Goal: Transaction & Acquisition: Purchase product/service

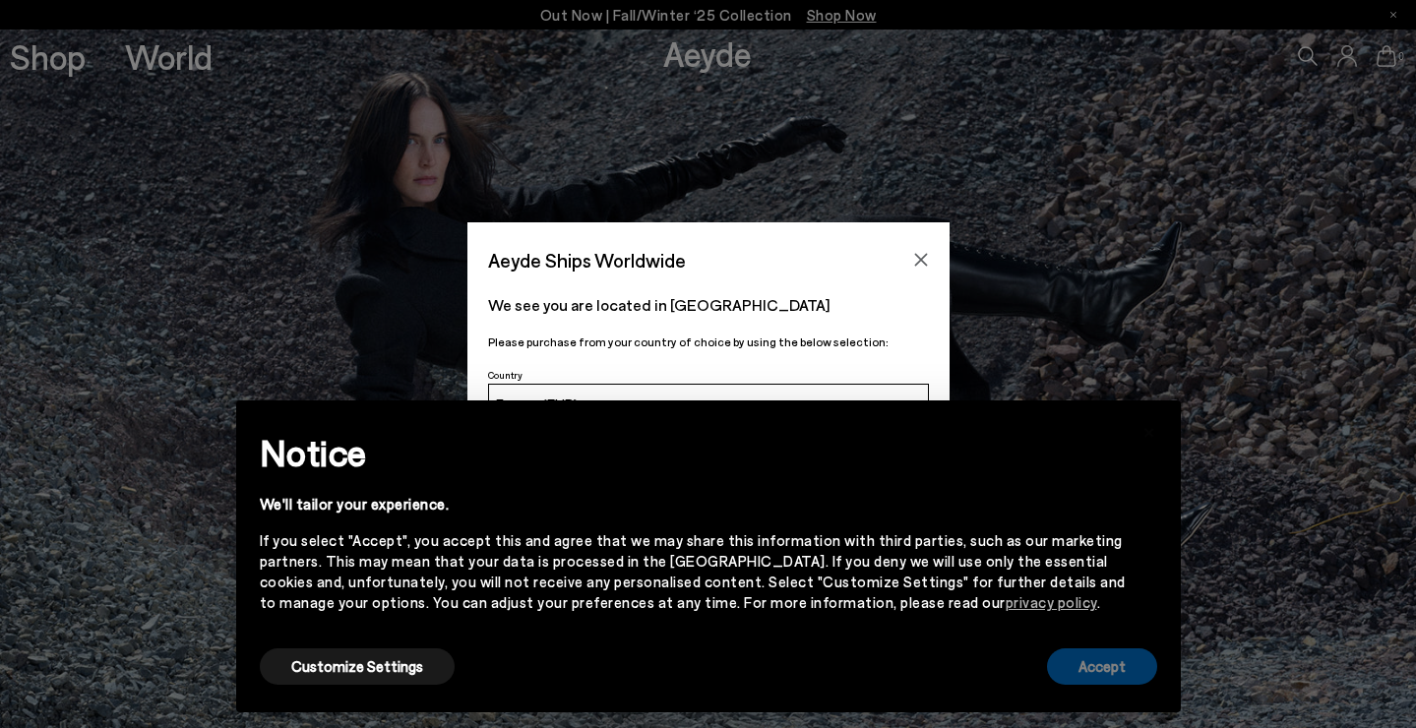
click at [1054, 678] on button "Accept" at bounding box center [1102, 667] width 110 height 36
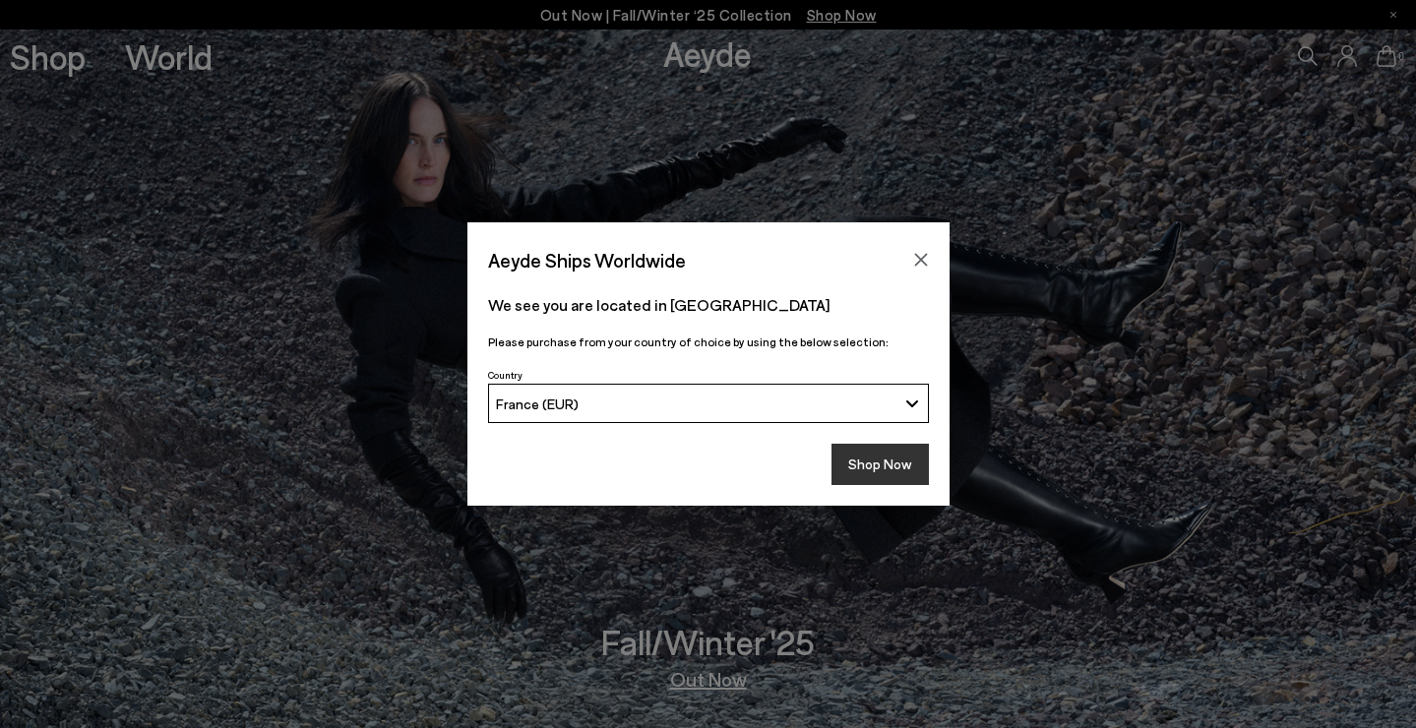
click at [908, 476] on button "Shop Now" at bounding box center [880, 464] width 97 height 41
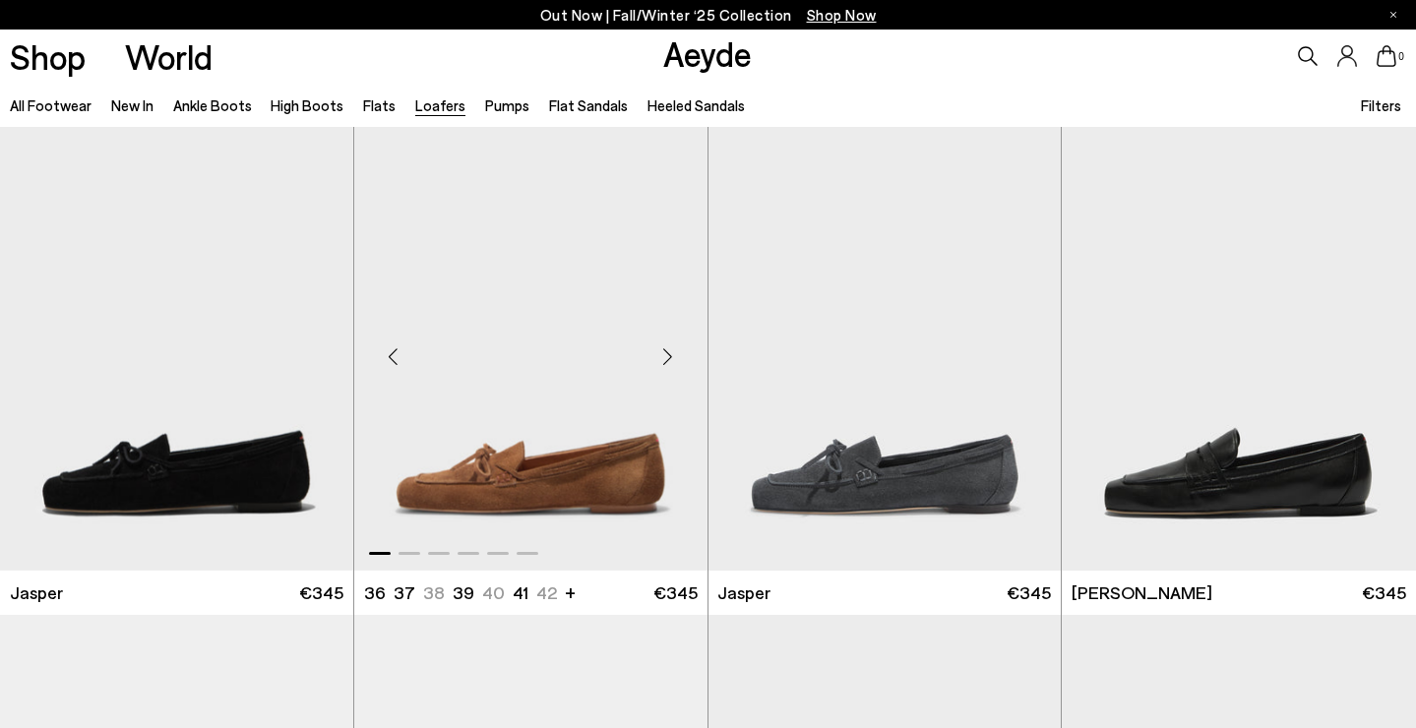
click at [666, 365] on div "Next slide" at bounding box center [668, 357] width 59 height 59
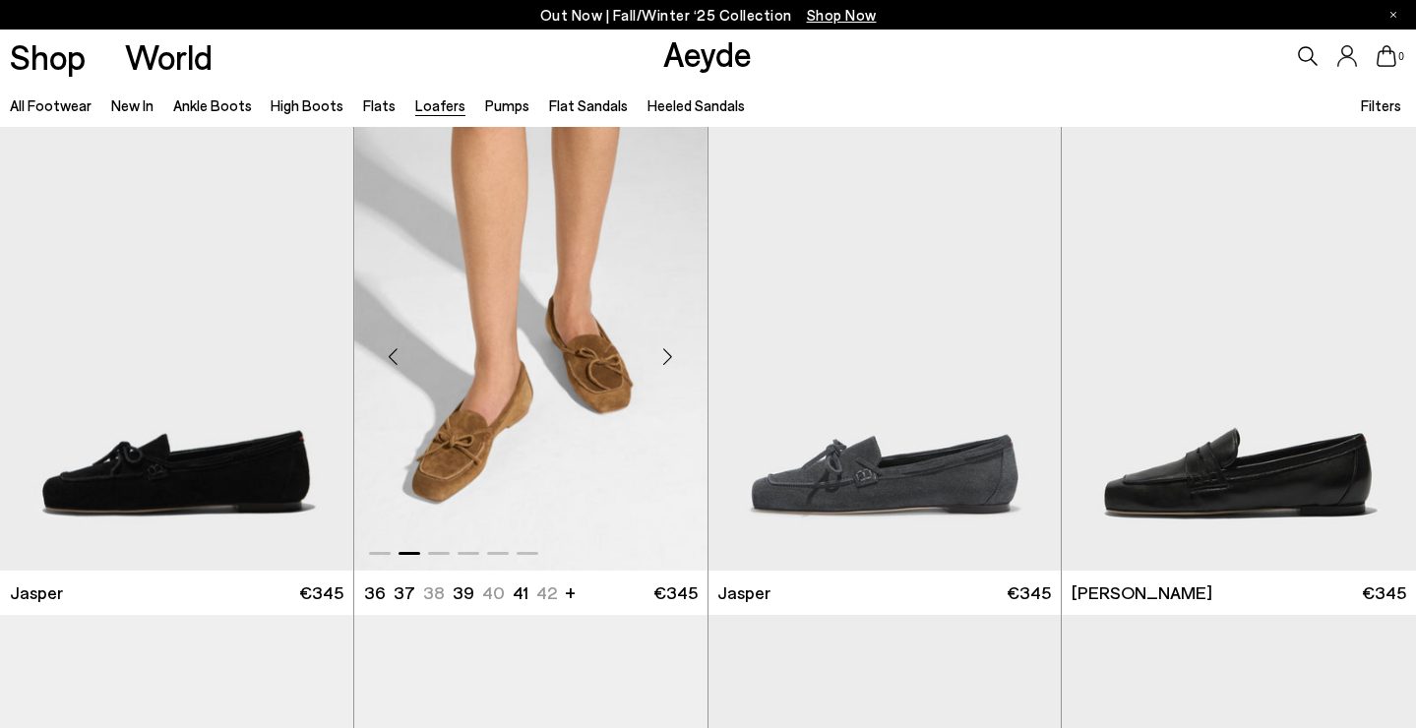
click at [666, 365] on div "Next slide" at bounding box center [668, 357] width 59 height 59
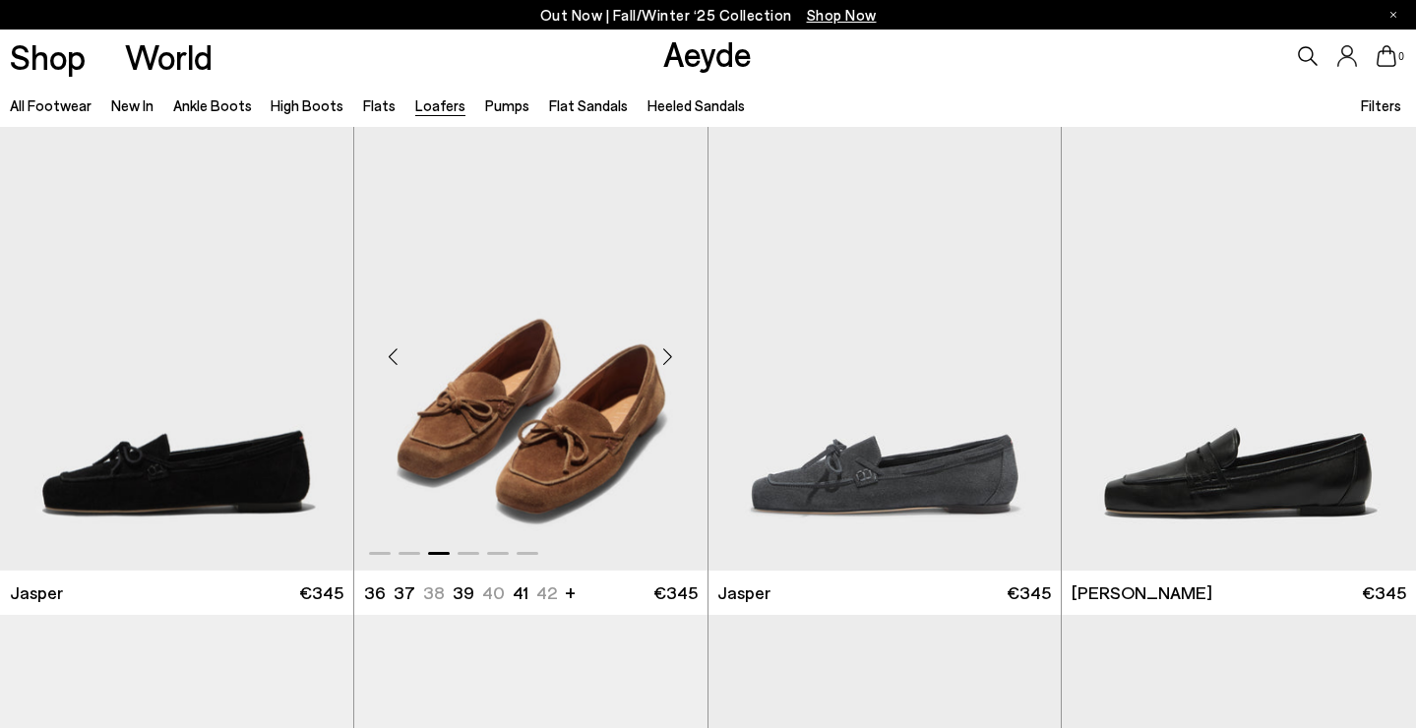
click at [666, 365] on div "Next slide" at bounding box center [668, 357] width 59 height 59
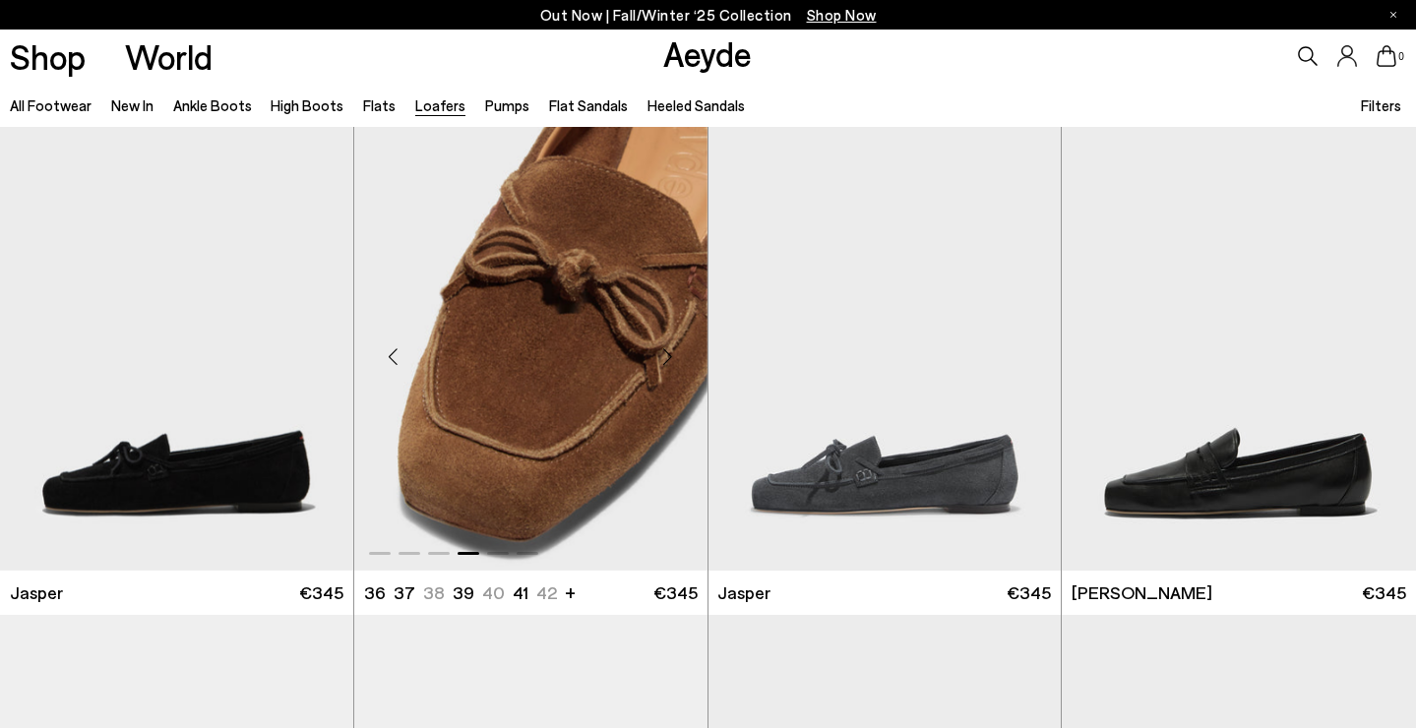
click at [666, 365] on div "Next slide" at bounding box center [668, 357] width 59 height 59
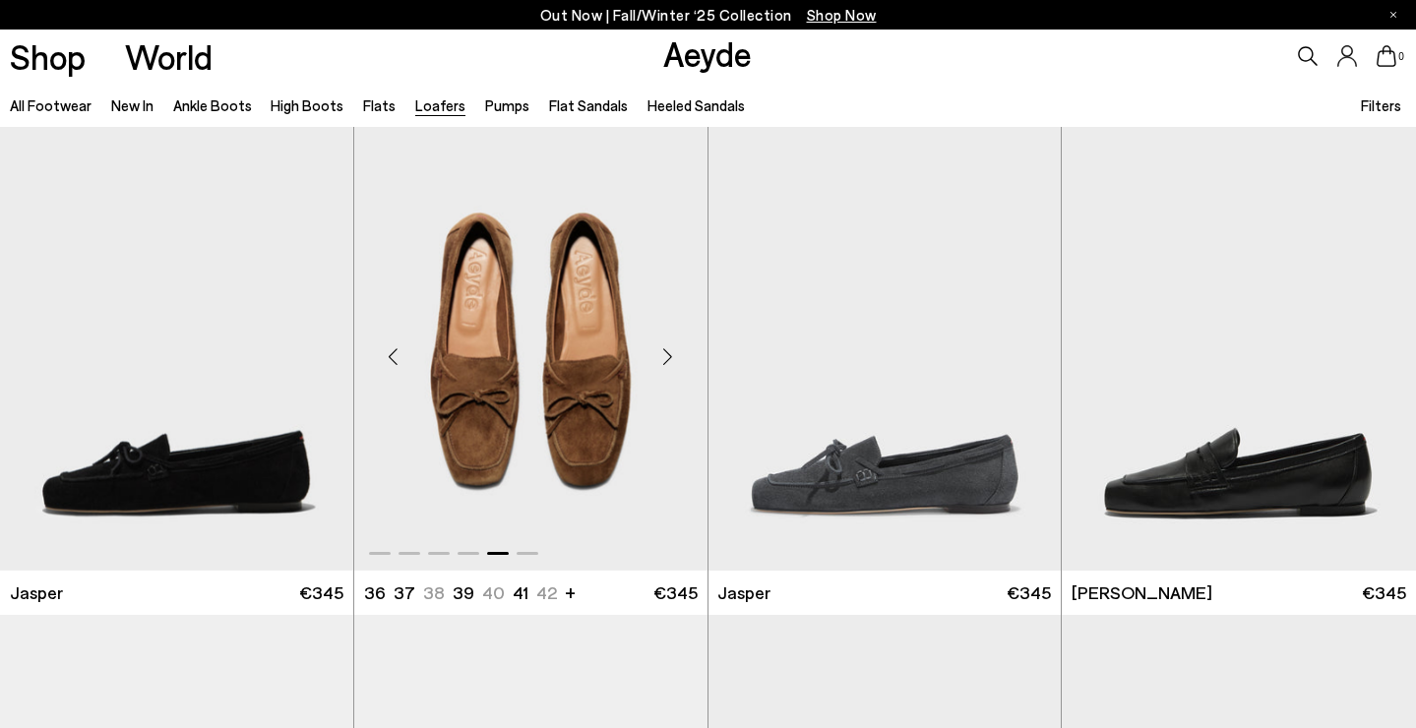
click at [666, 365] on div "Next slide" at bounding box center [668, 357] width 59 height 59
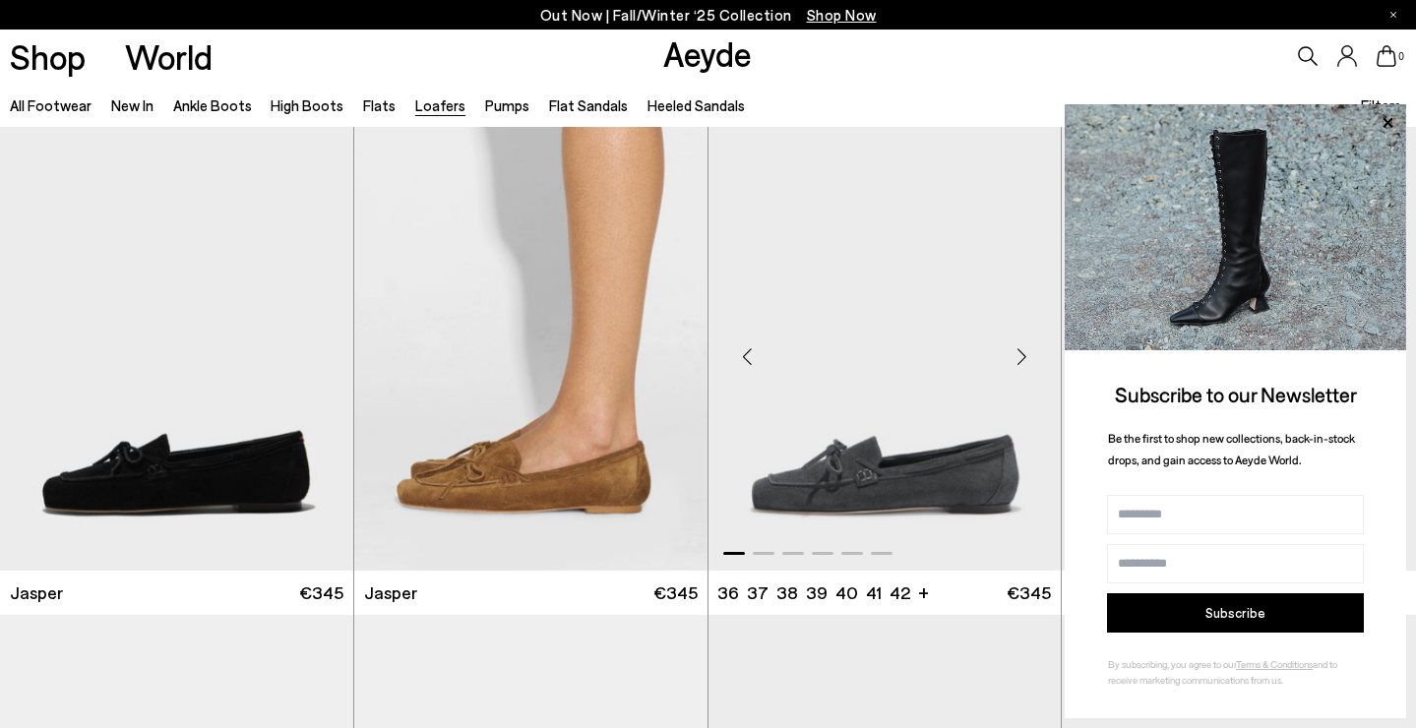
click at [1022, 350] on div "Next slide" at bounding box center [1021, 357] width 59 height 59
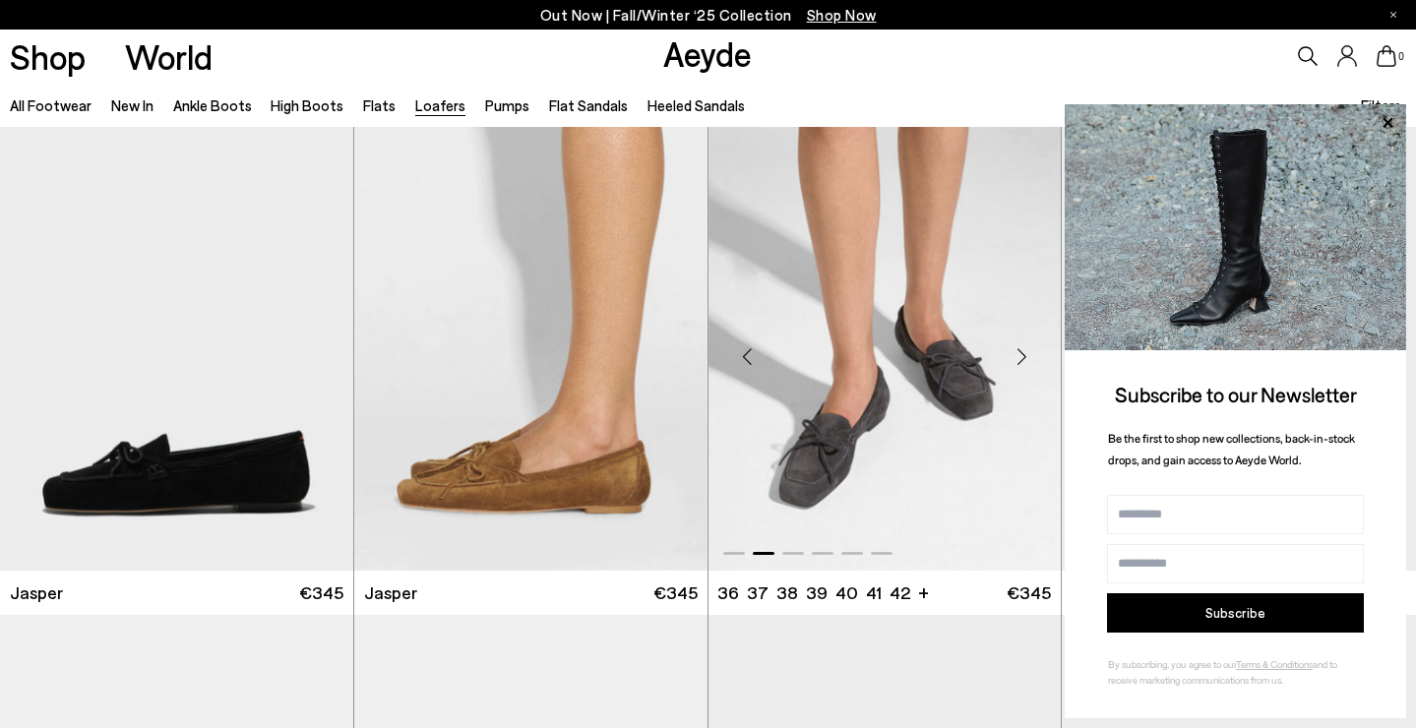
click at [1022, 350] on div "Next slide" at bounding box center [1021, 357] width 59 height 59
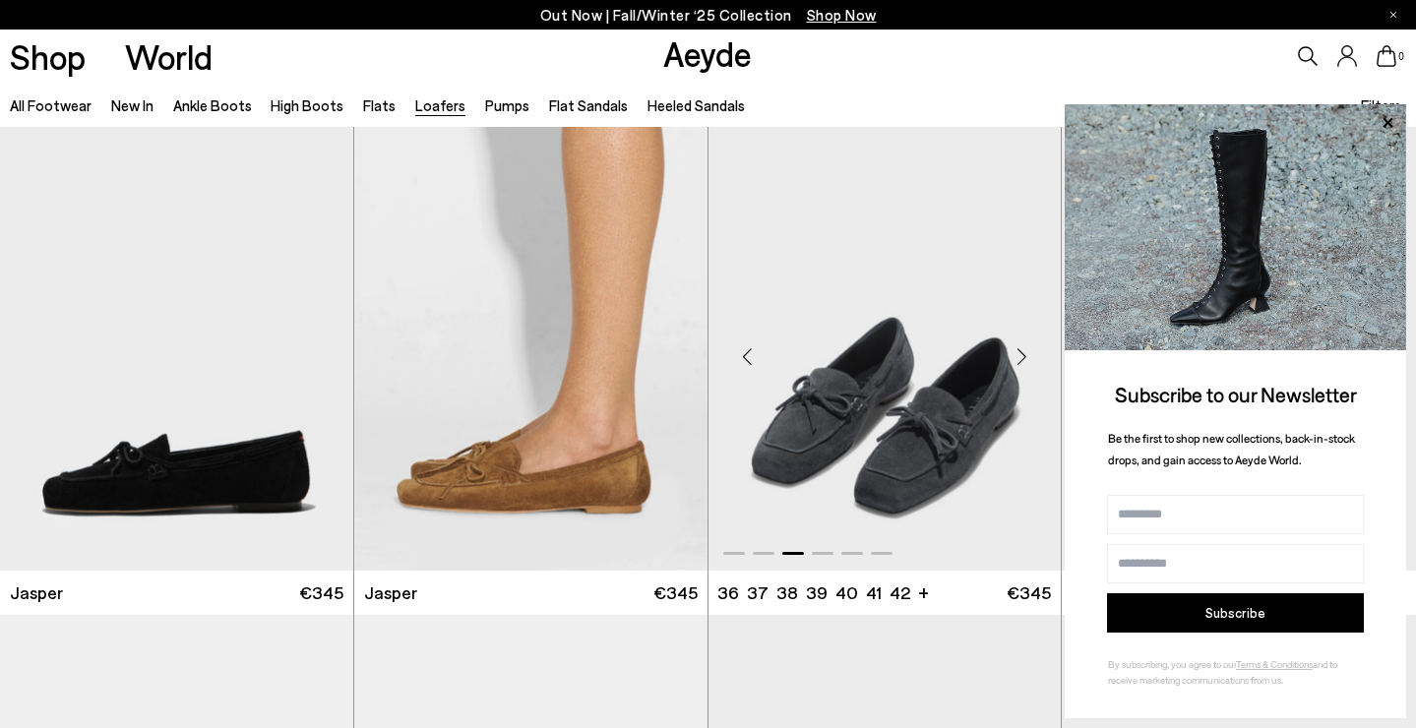
click at [1022, 350] on div "Next slide" at bounding box center [1021, 357] width 59 height 59
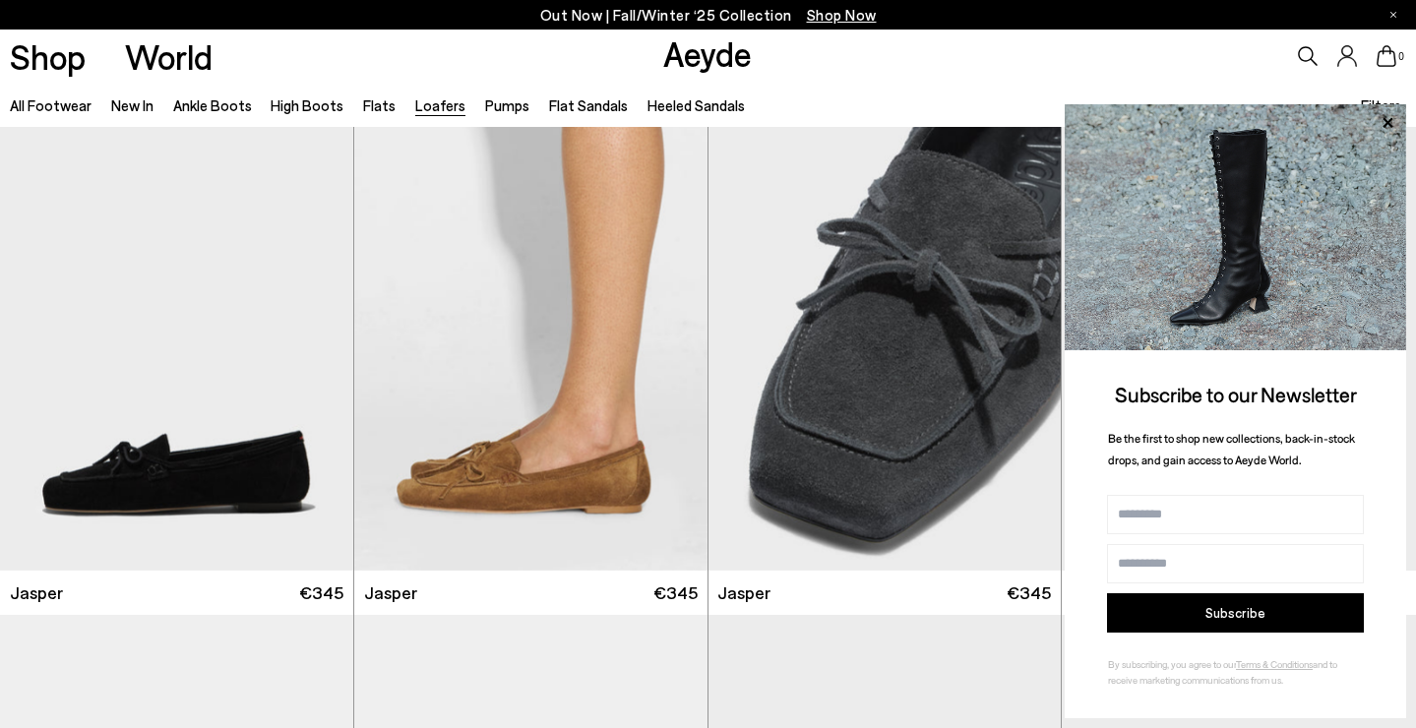
click at [984, 84] on div "All Footwear New In Ankle Boots High Boots Flats Loafers Pumps Flat Sandals Hee…" at bounding box center [708, 105] width 1416 height 44
click at [1386, 122] on icon at bounding box center [1388, 122] width 10 height 10
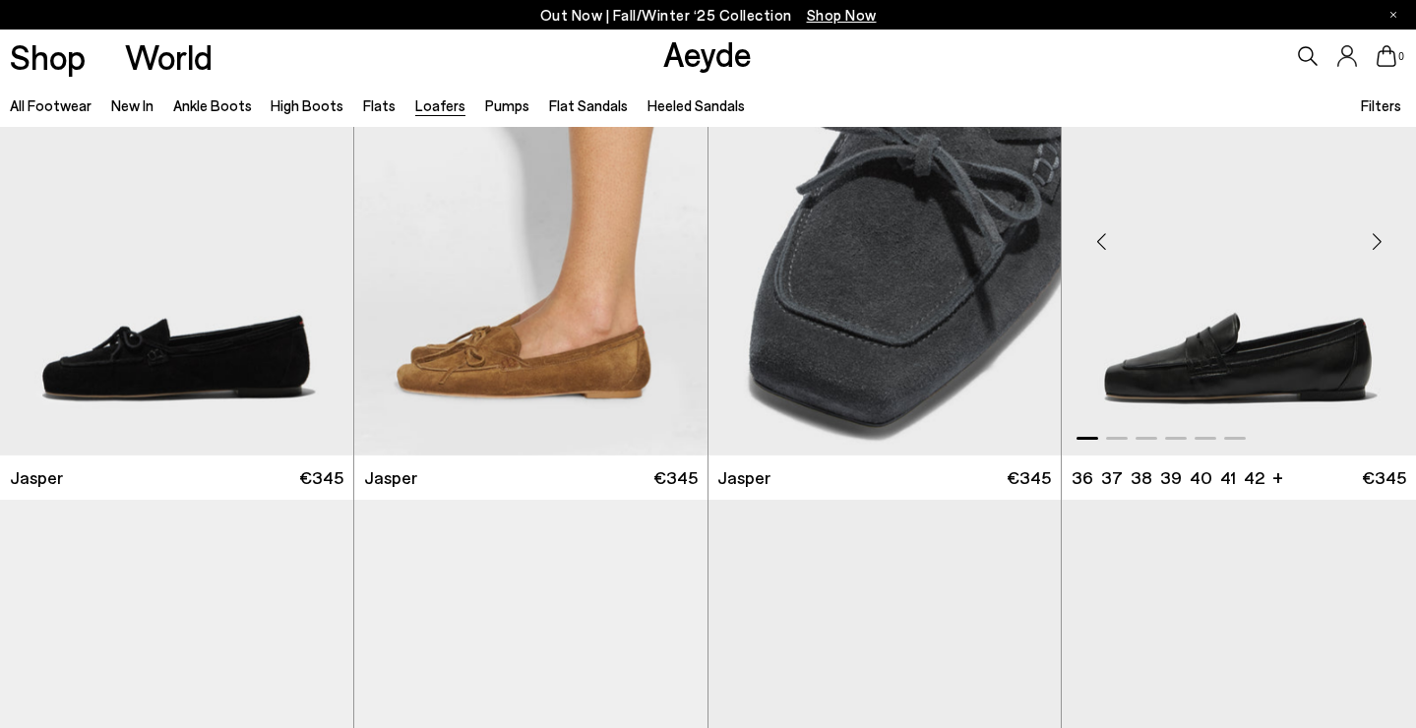
scroll to position [118, 0]
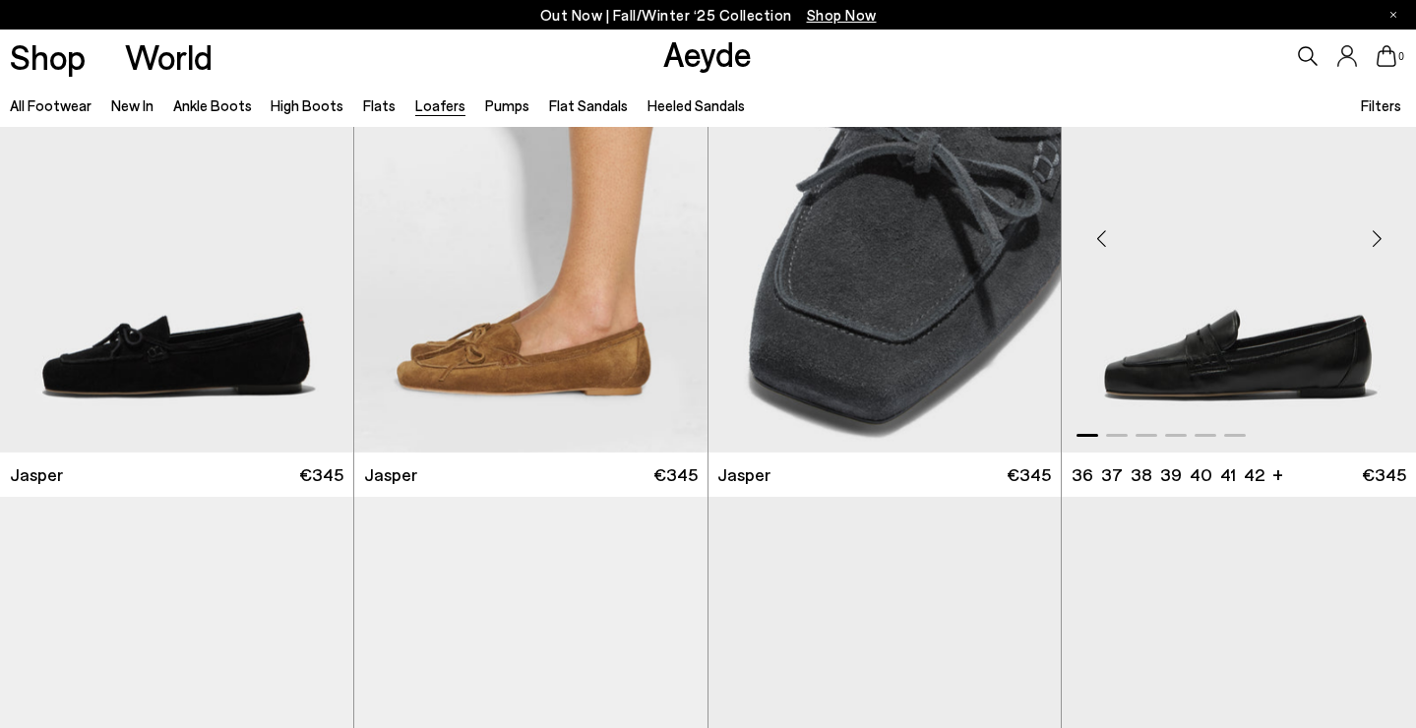
click at [1373, 241] on div "Next slide" at bounding box center [1376, 239] width 59 height 59
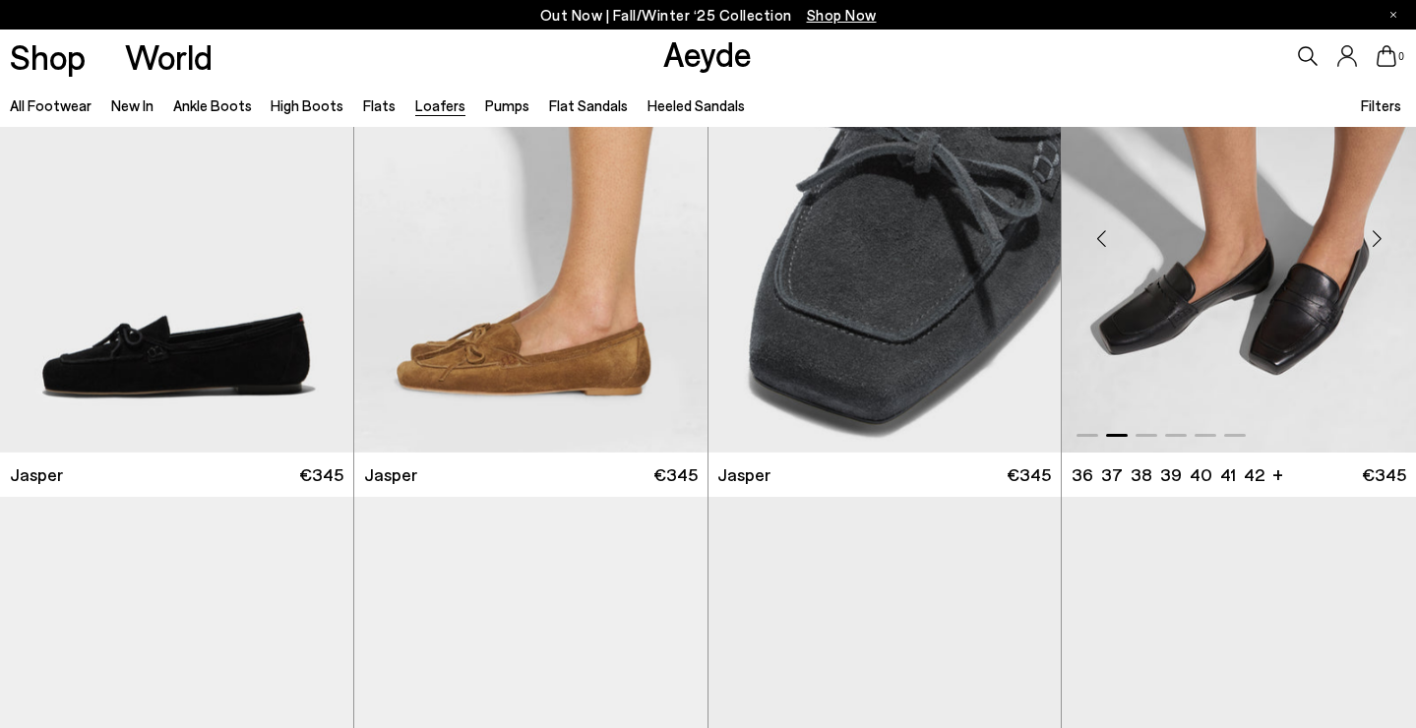
click at [1374, 241] on div "Next slide" at bounding box center [1376, 239] width 59 height 59
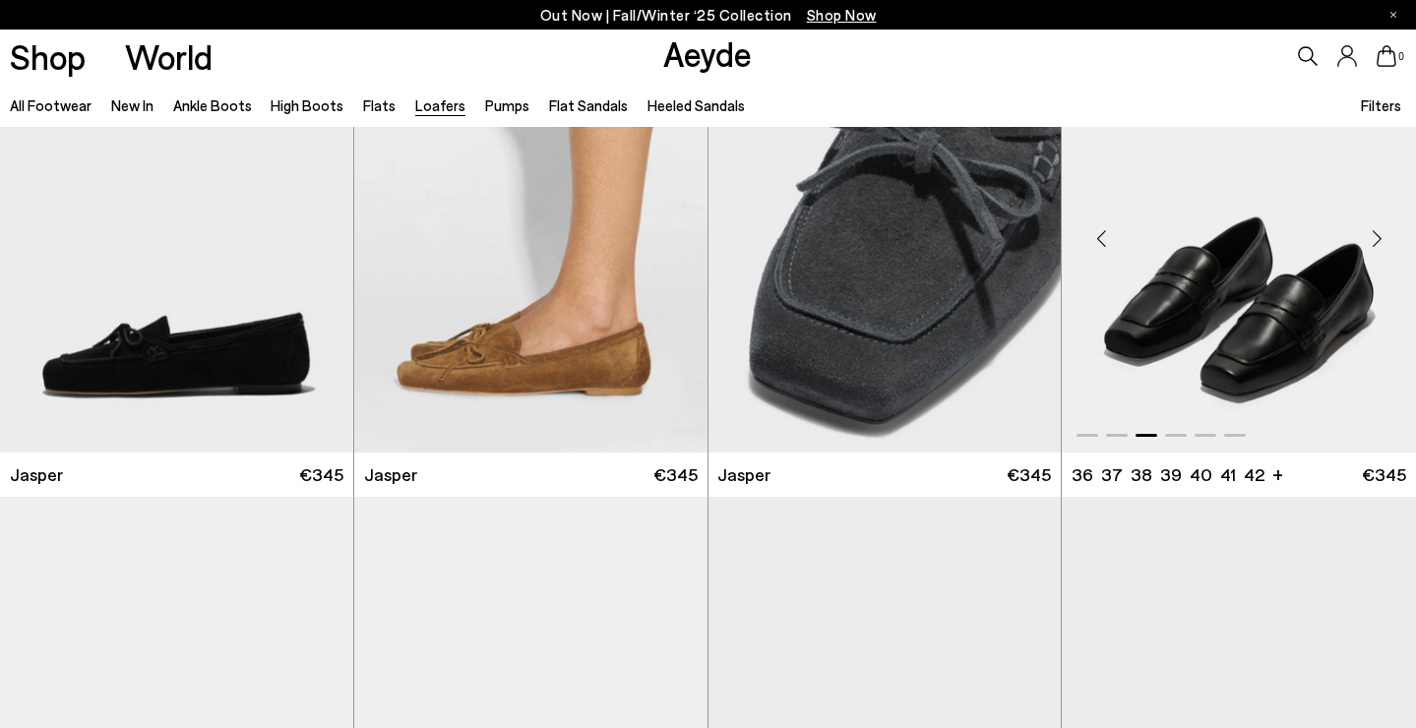
click at [1374, 241] on div "Next slide" at bounding box center [1376, 239] width 59 height 59
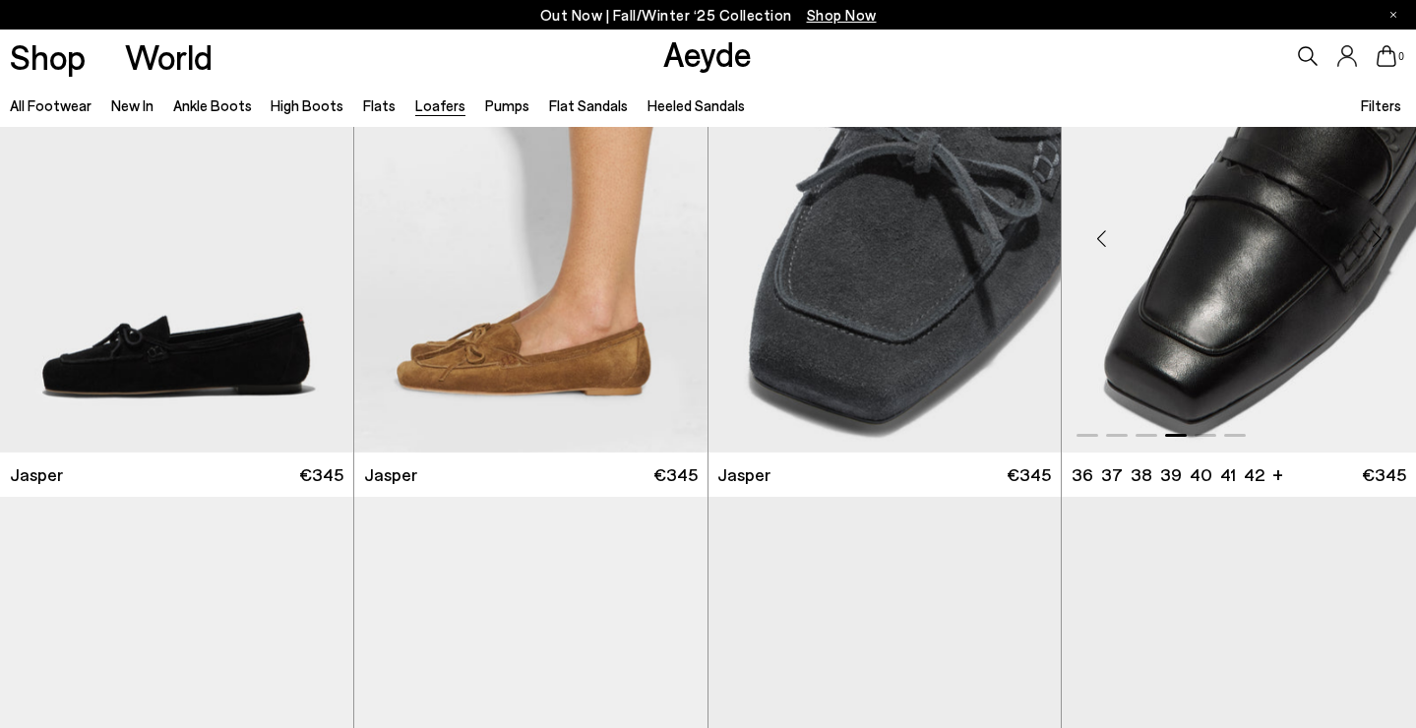
click at [1374, 241] on div "Next slide" at bounding box center [1376, 239] width 59 height 59
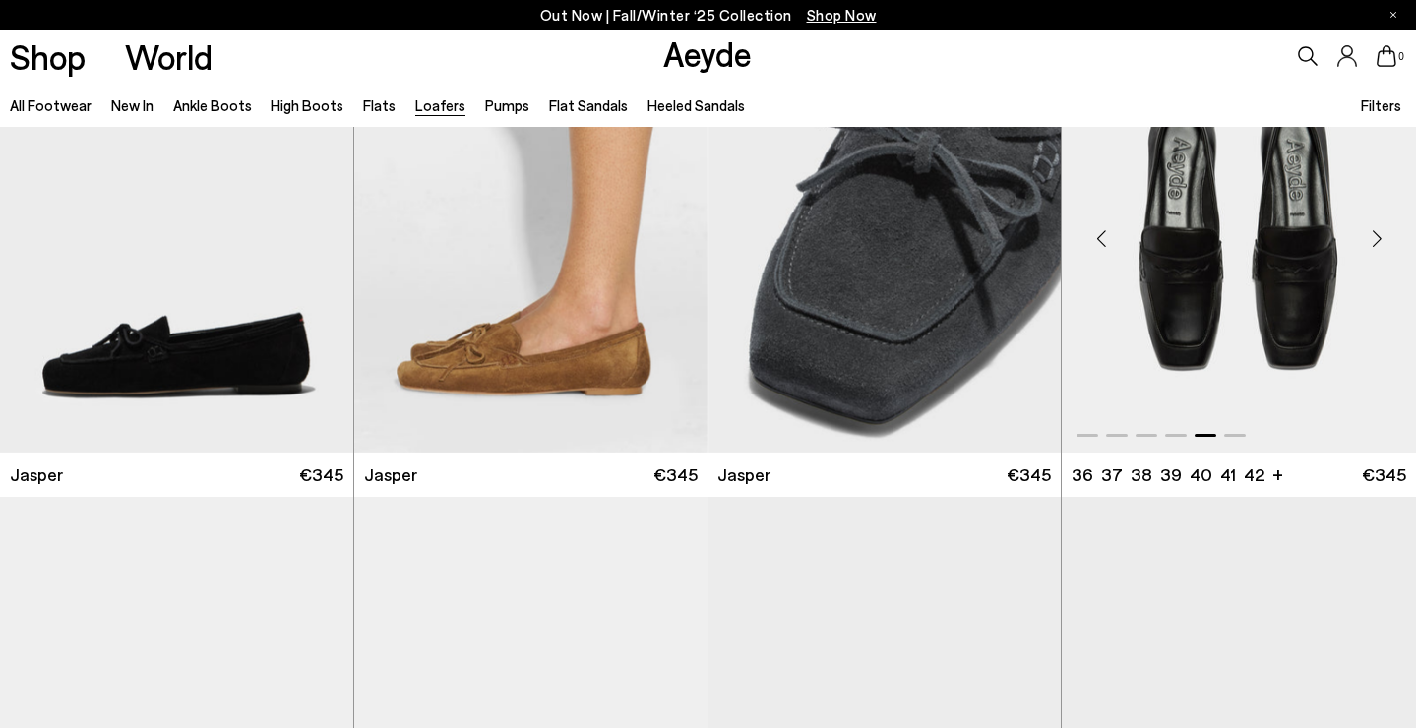
click at [1374, 241] on div "Next slide" at bounding box center [1376, 239] width 59 height 59
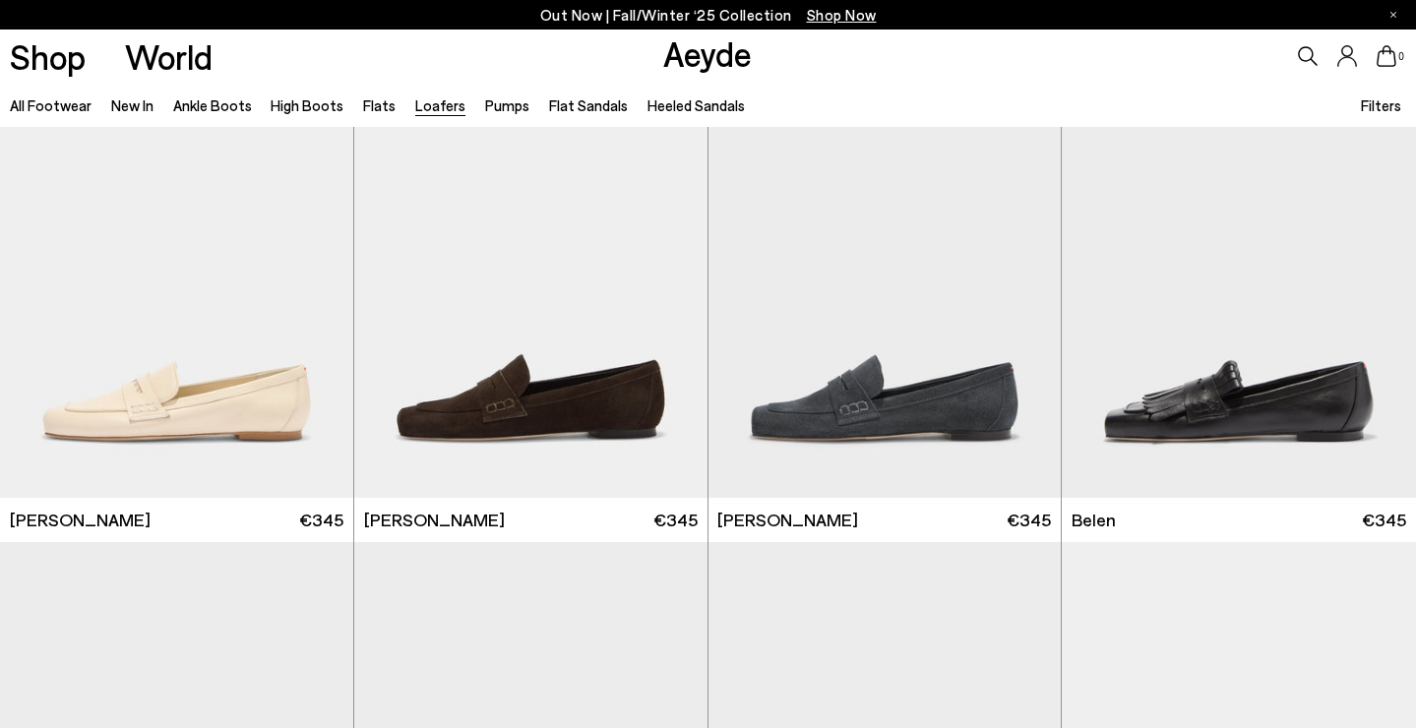
scroll to position [563, 0]
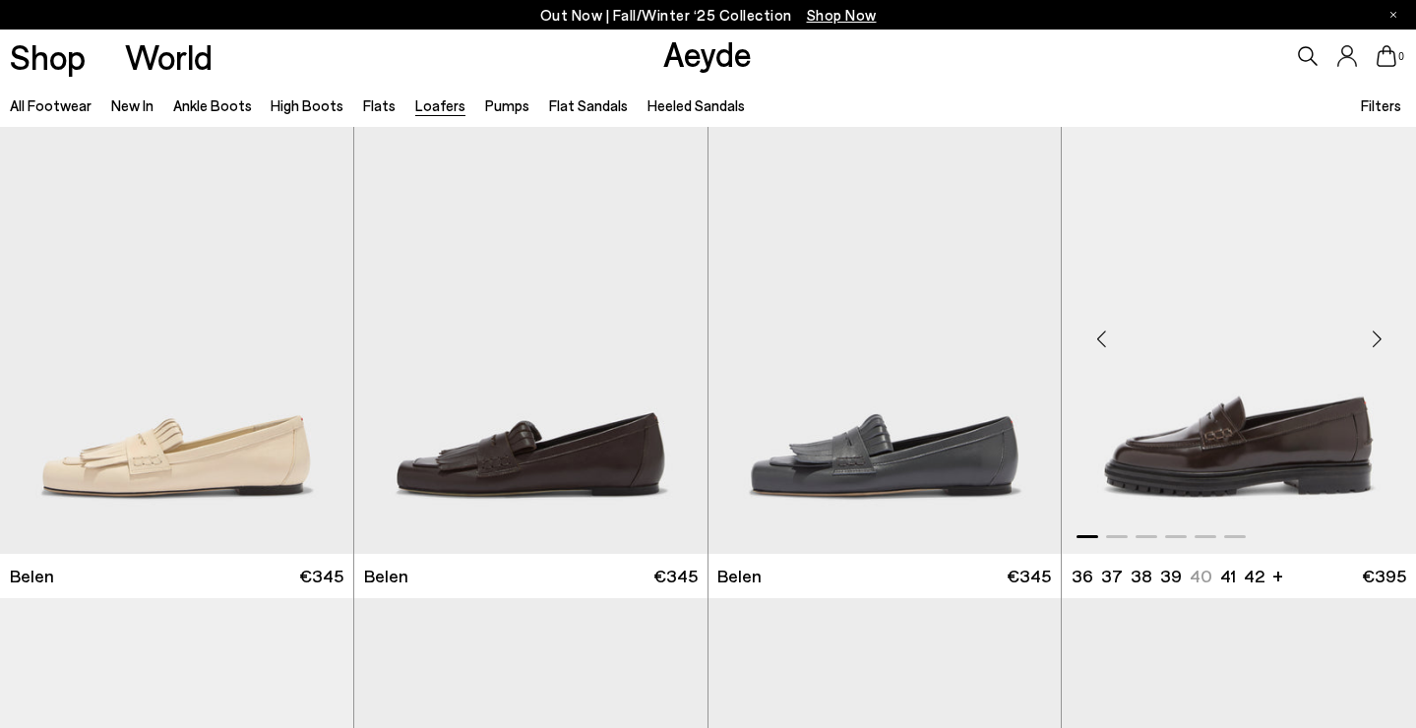
scroll to position [999, 0]
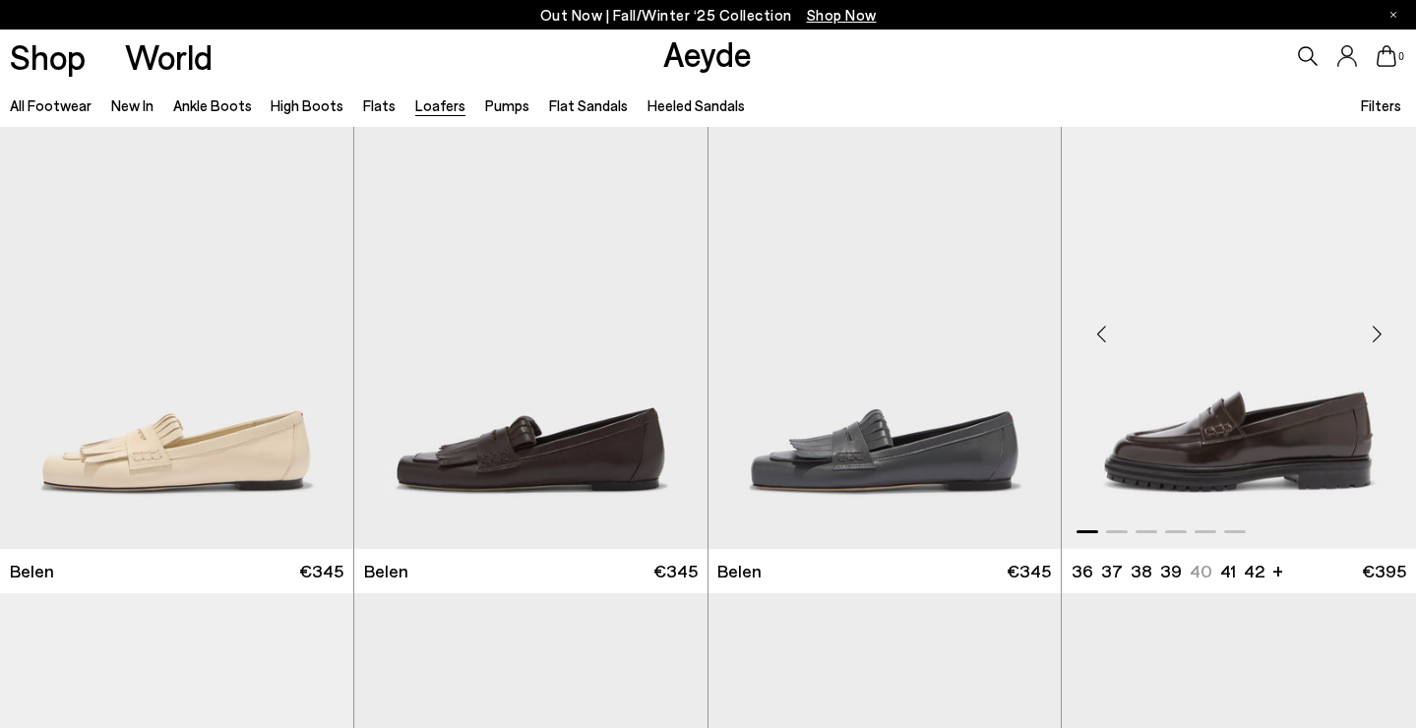
click at [1382, 338] on div "Next slide" at bounding box center [1376, 334] width 59 height 59
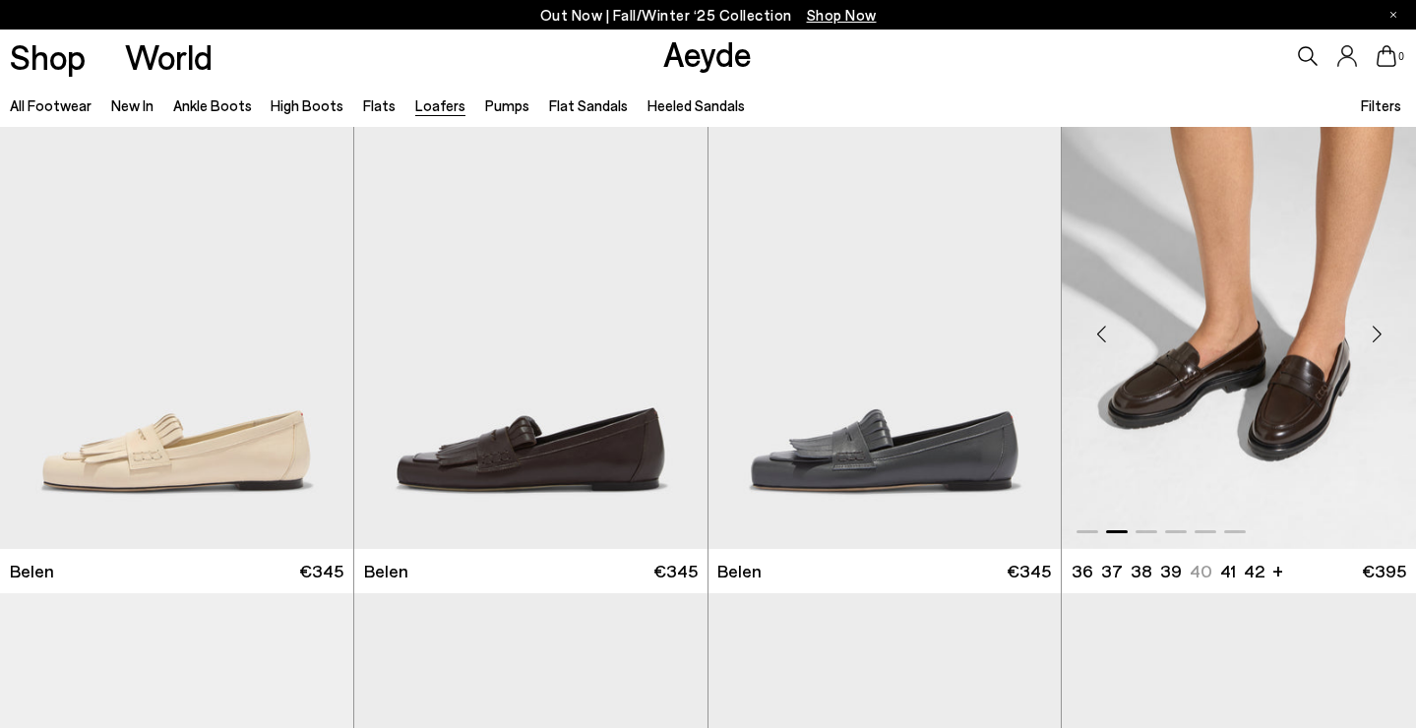
click at [1382, 335] on div "Next slide" at bounding box center [1376, 334] width 59 height 59
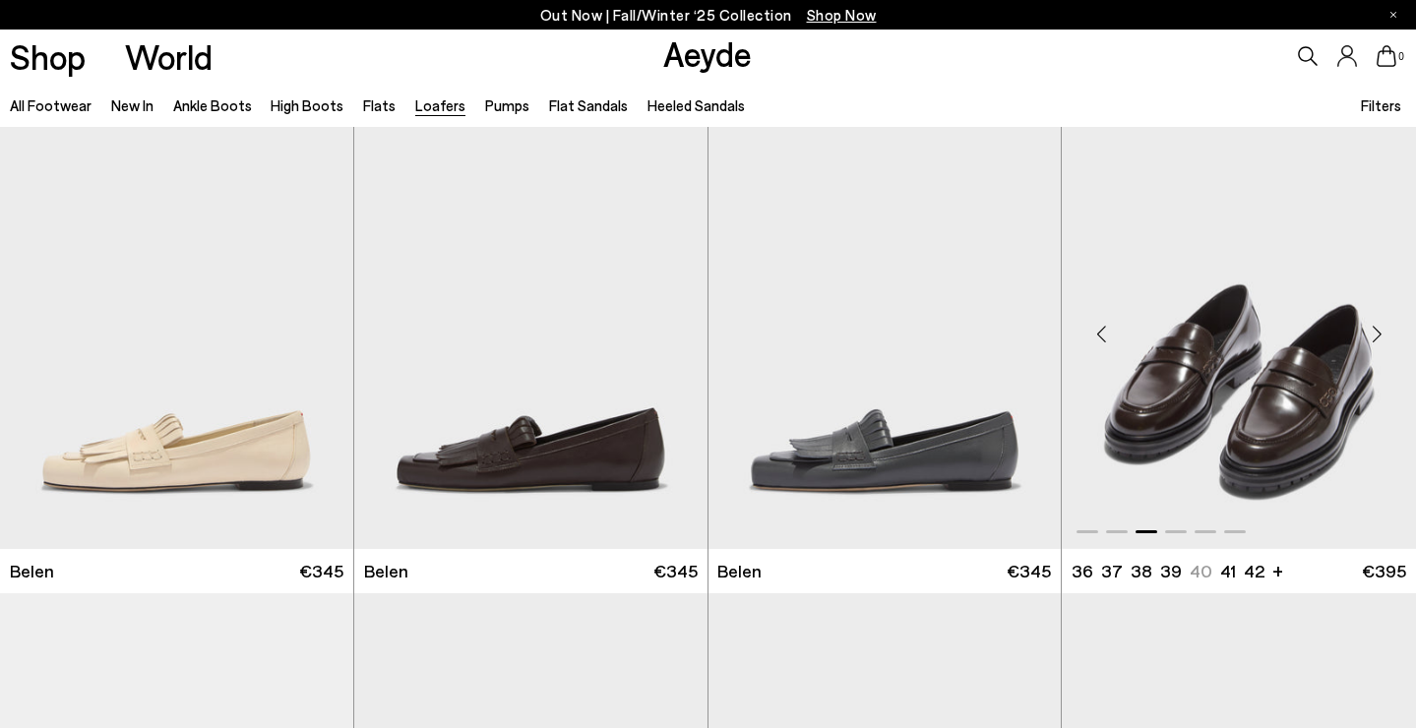
click at [1382, 335] on div "Next slide" at bounding box center [1376, 334] width 59 height 59
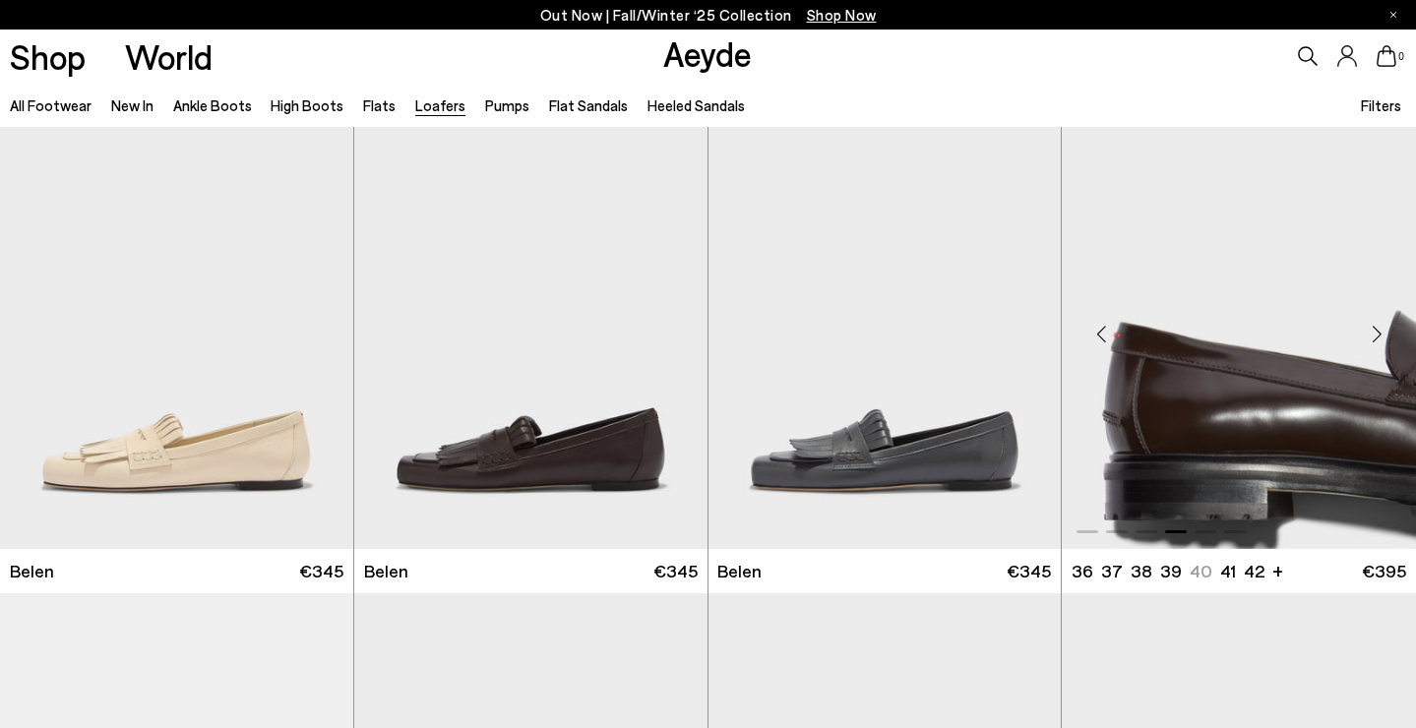
click at [1382, 335] on div "Next slide" at bounding box center [1376, 334] width 59 height 59
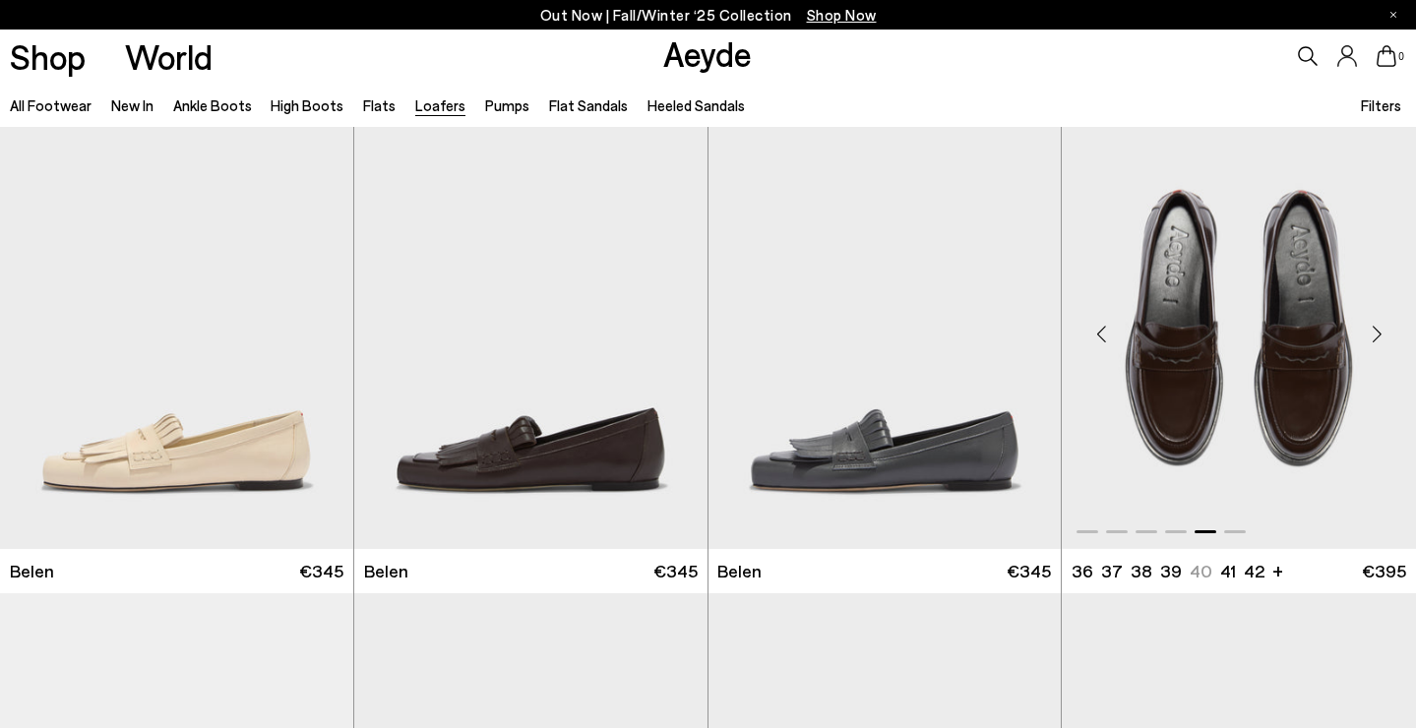
click at [1377, 338] on div "Next slide" at bounding box center [1376, 334] width 59 height 59
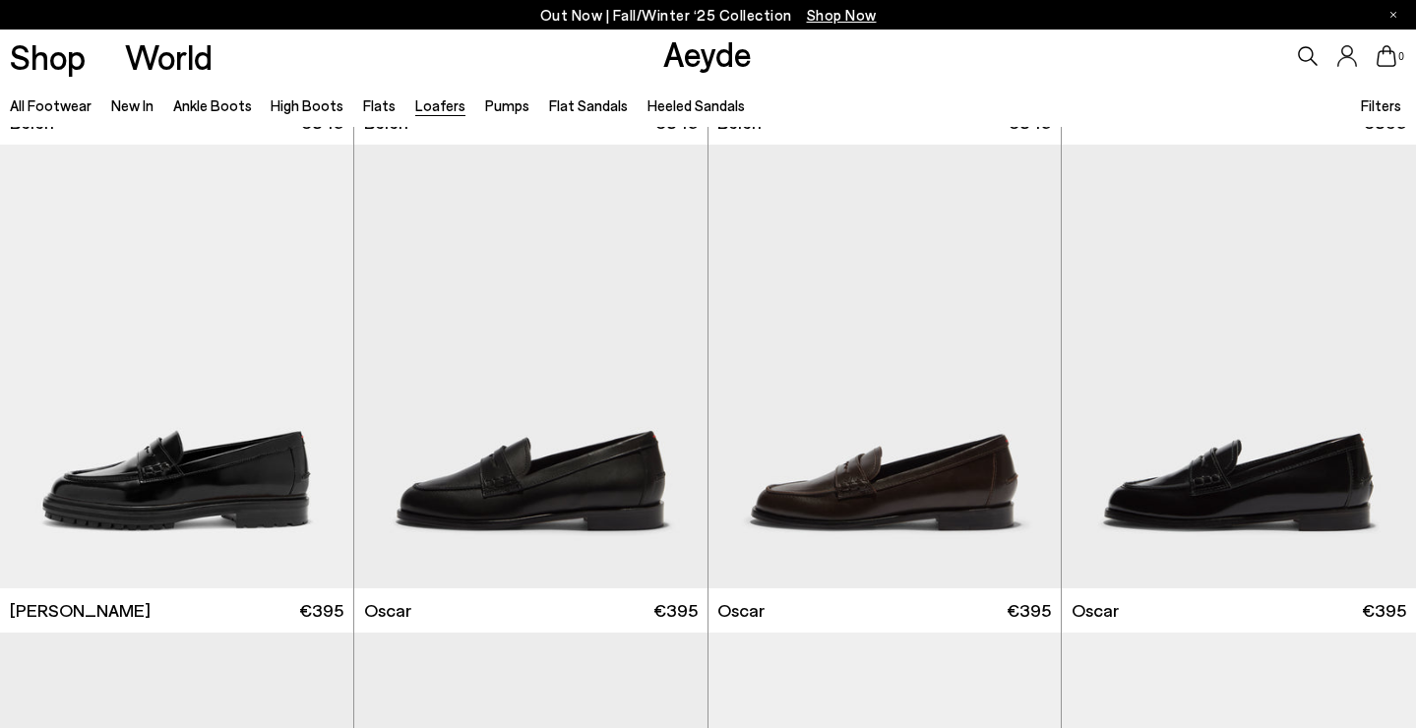
scroll to position [1454, 0]
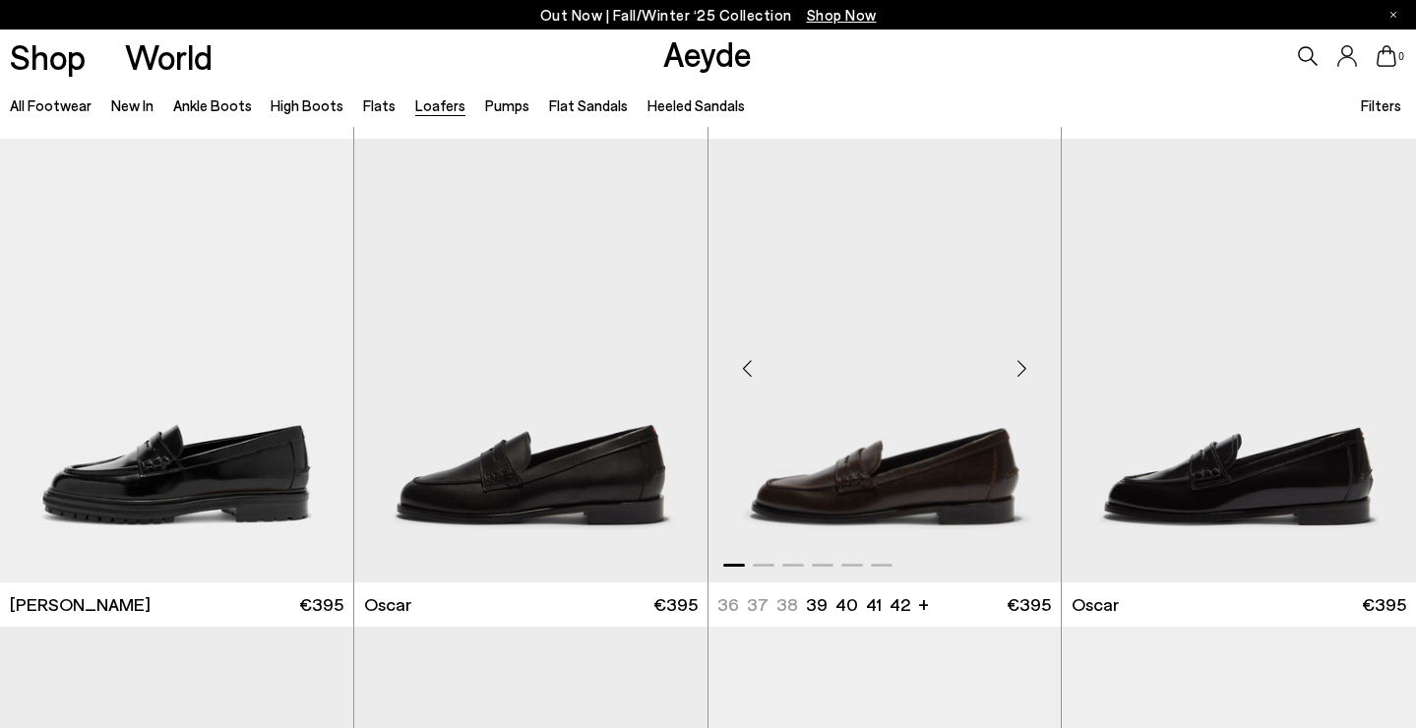
click at [1016, 367] on div "Next slide" at bounding box center [1021, 368] width 59 height 59
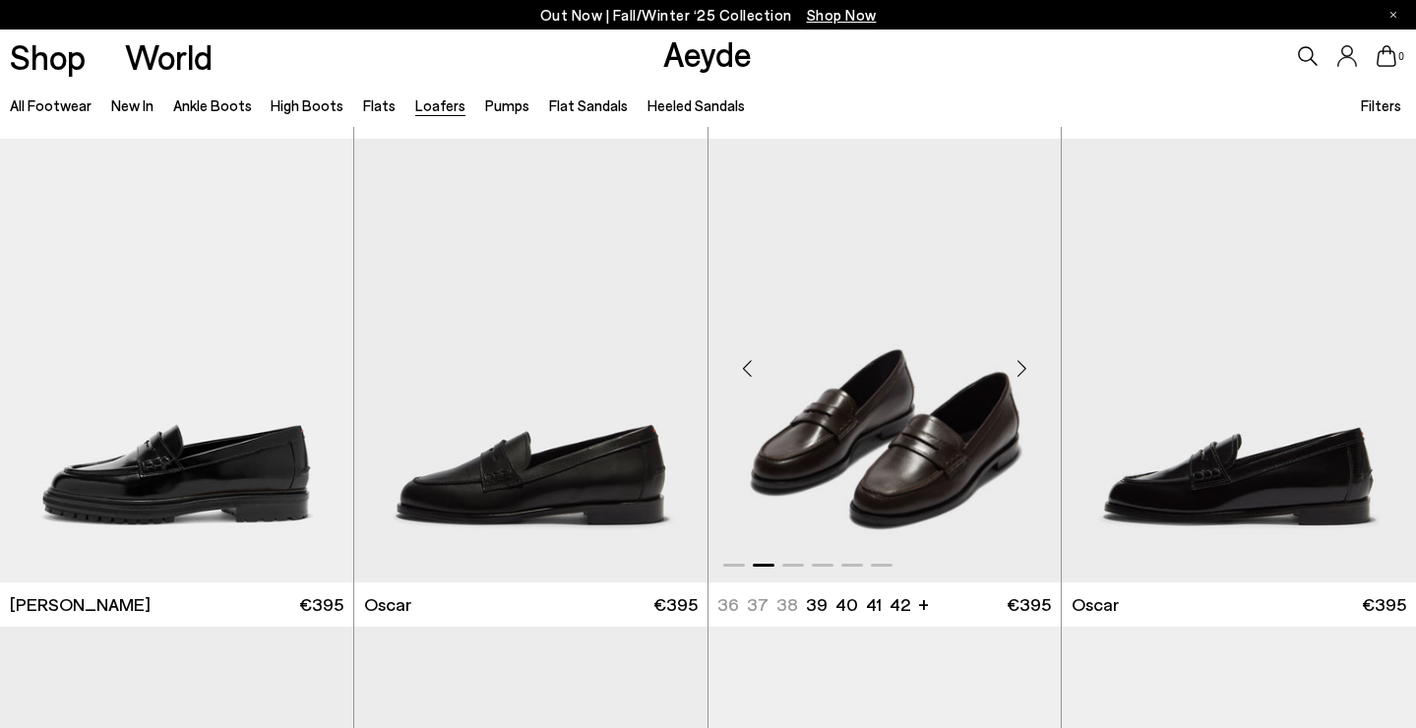
click at [1016, 367] on div "Next slide" at bounding box center [1021, 368] width 59 height 59
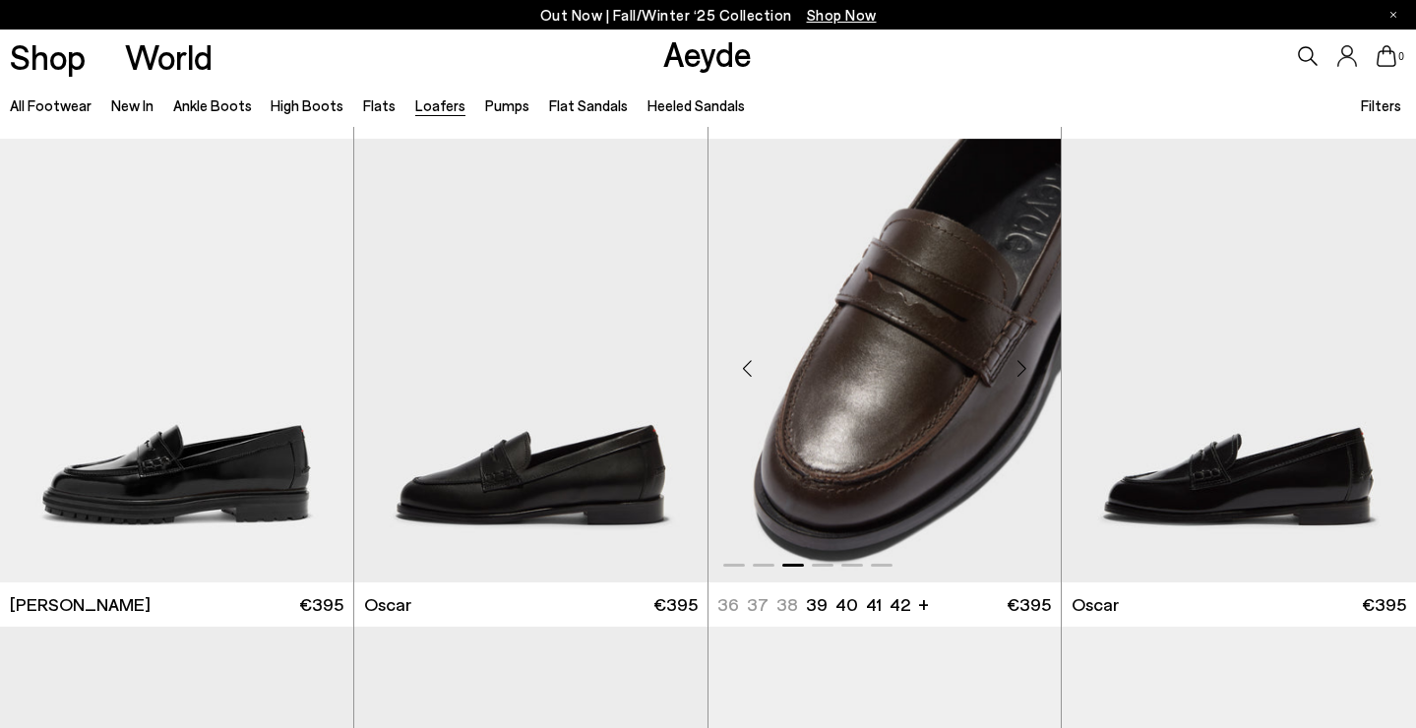
click at [1016, 367] on div "Next slide" at bounding box center [1021, 368] width 59 height 59
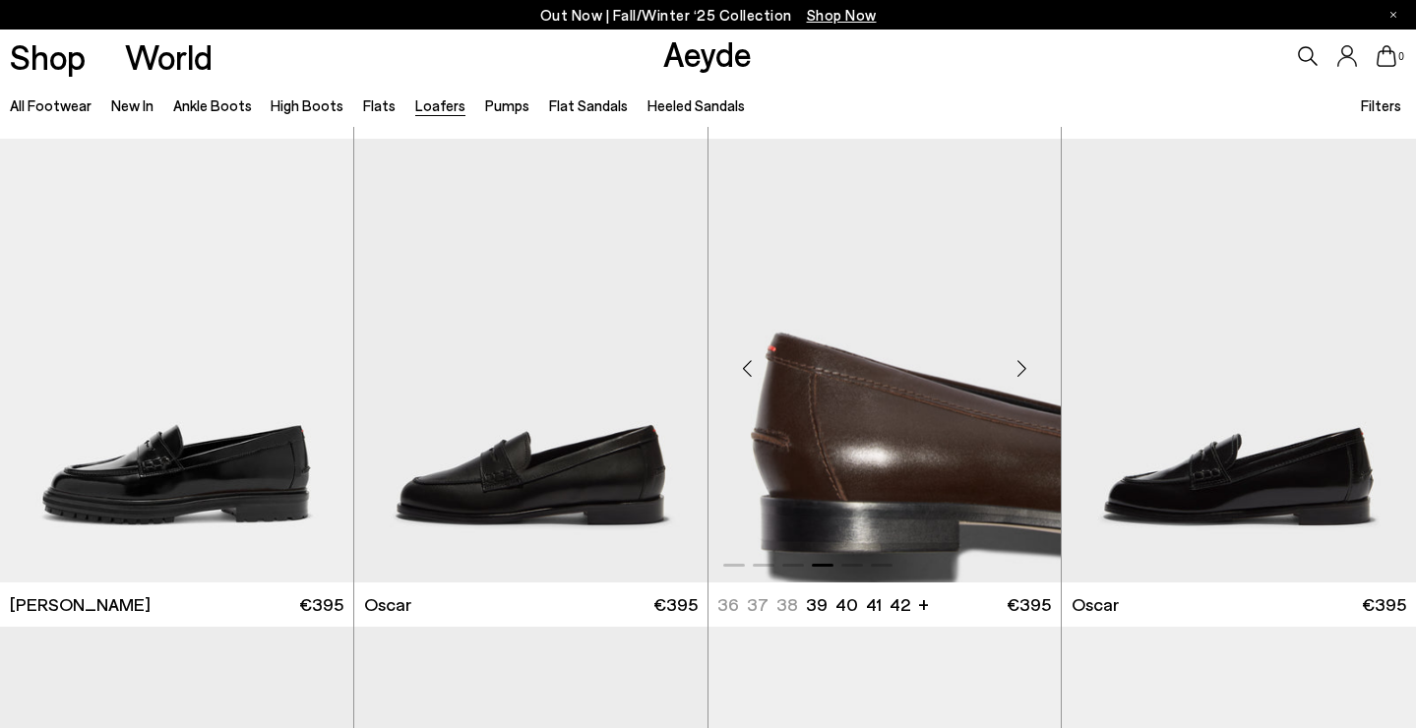
click at [1016, 367] on div "Next slide" at bounding box center [1021, 368] width 59 height 59
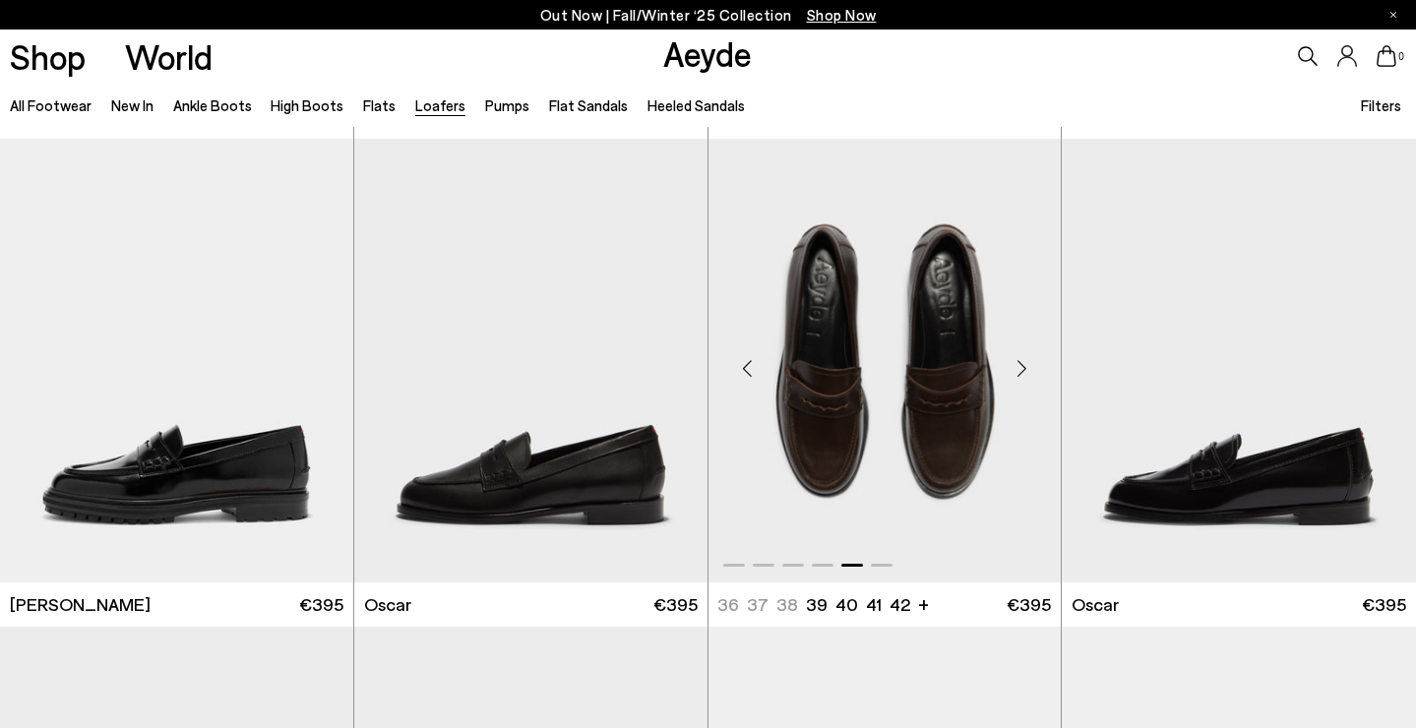
click at [1016, 367] on div "Next slide" at bounding box center [1021, 368] width 59 height 59
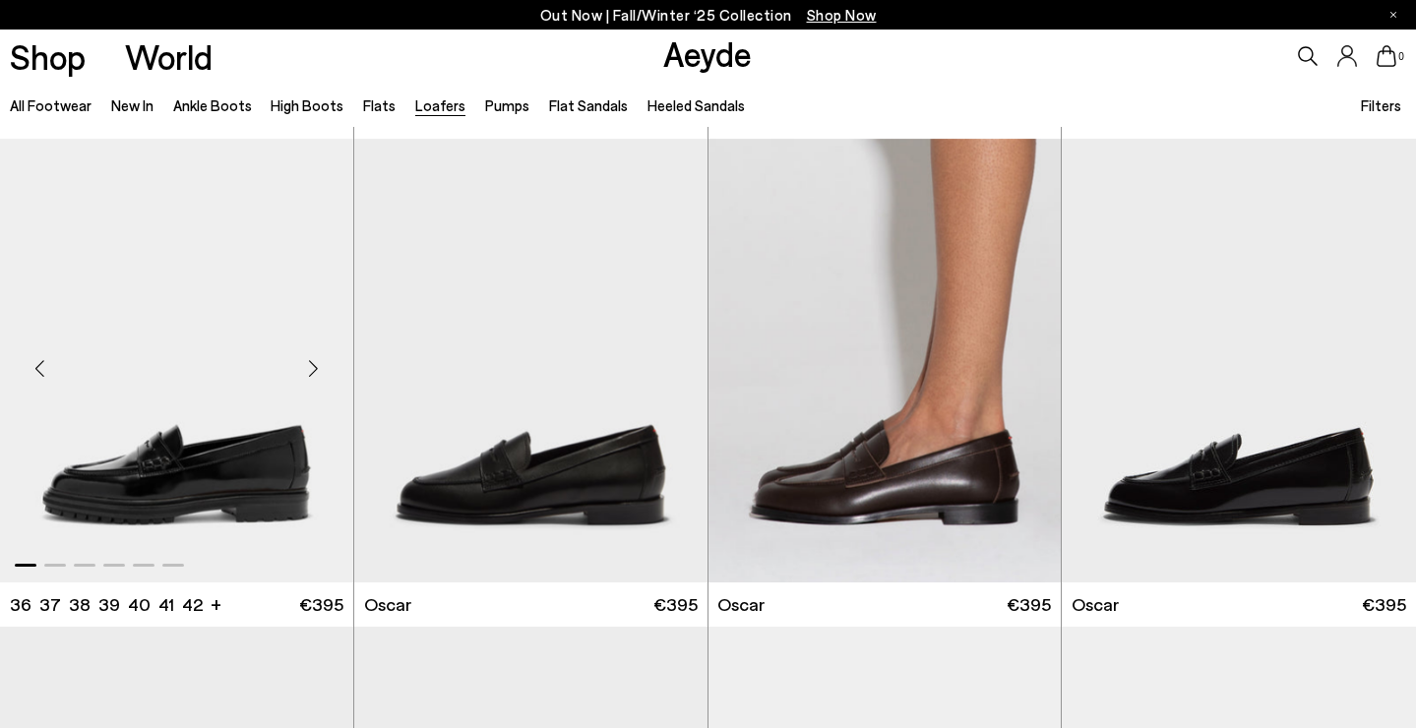
click at [313, 362] on div "Next slide" at bounding box center [313, 368] width 59 height 59
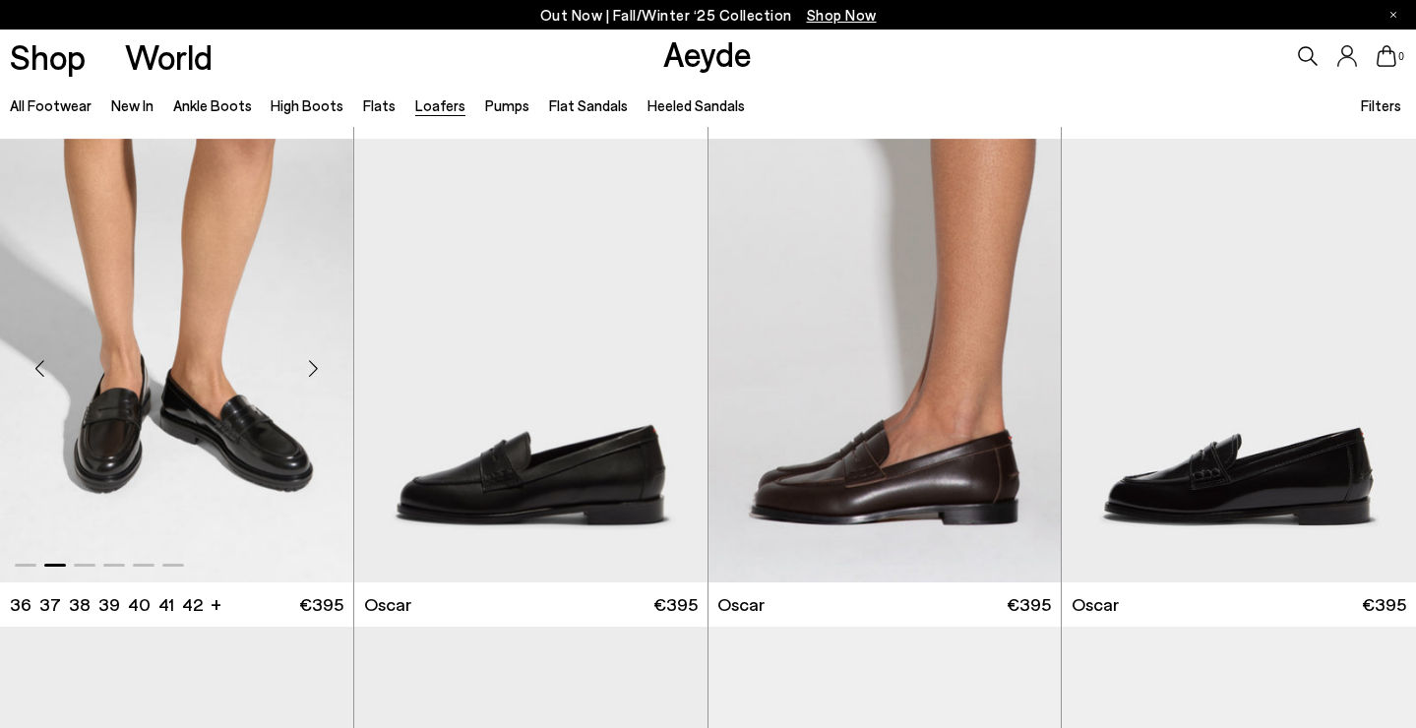
click at [313, 362] on div "Next slide" at bounding box center [313, 368] width 59 height 59
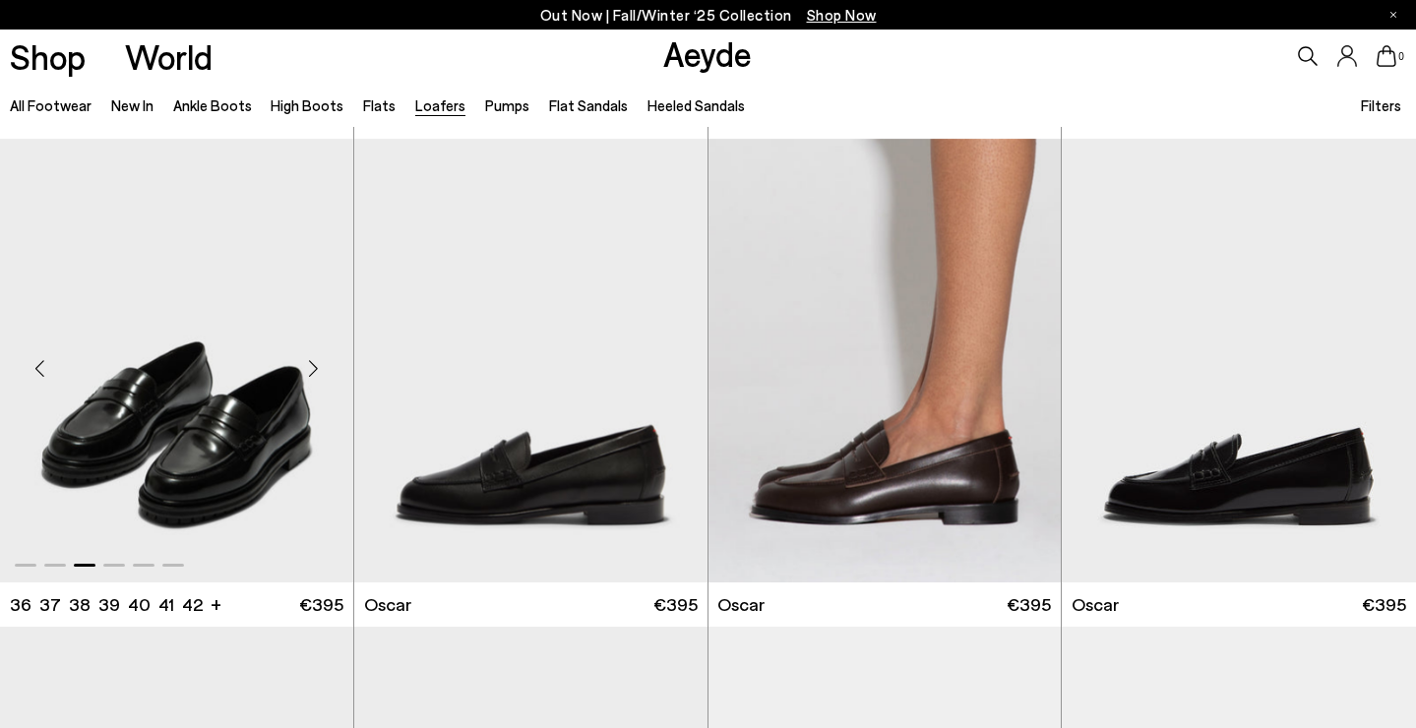
click at [313, 362] on div "Next slide" at bounding box center [313, 368] width 59 height 59
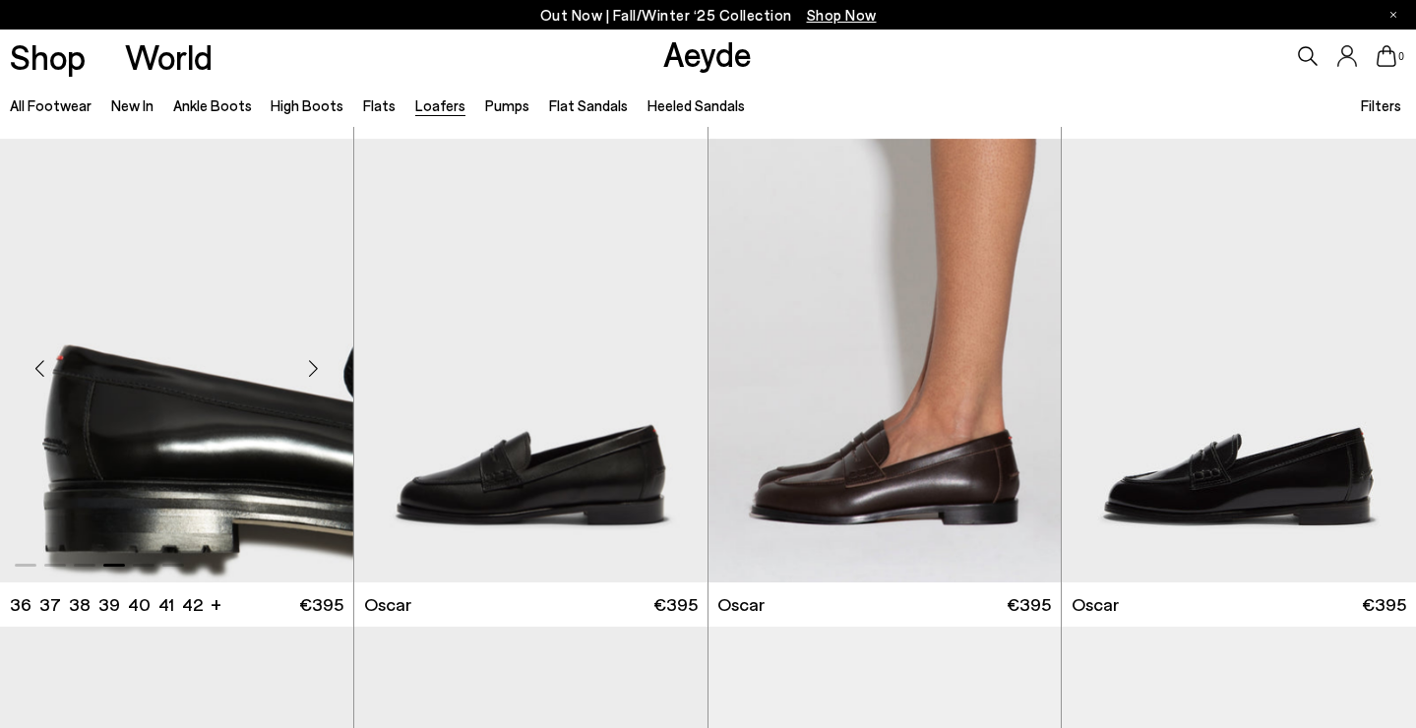
click at [36, 363] on div "Previous slide" at bounding box center [39, 368] width 59 height 59
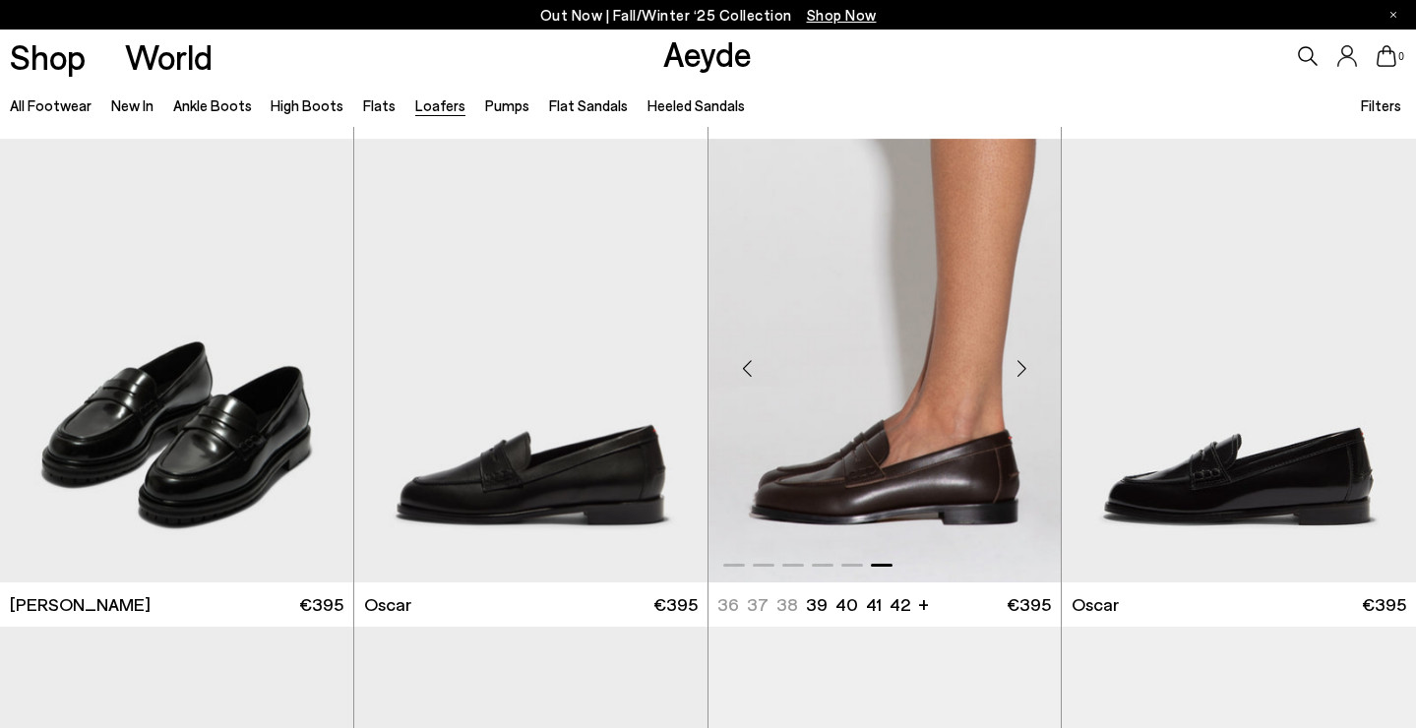
click at [747, 364] on div "Previous slide" at bounding box center [747, 368] width 59 height 59
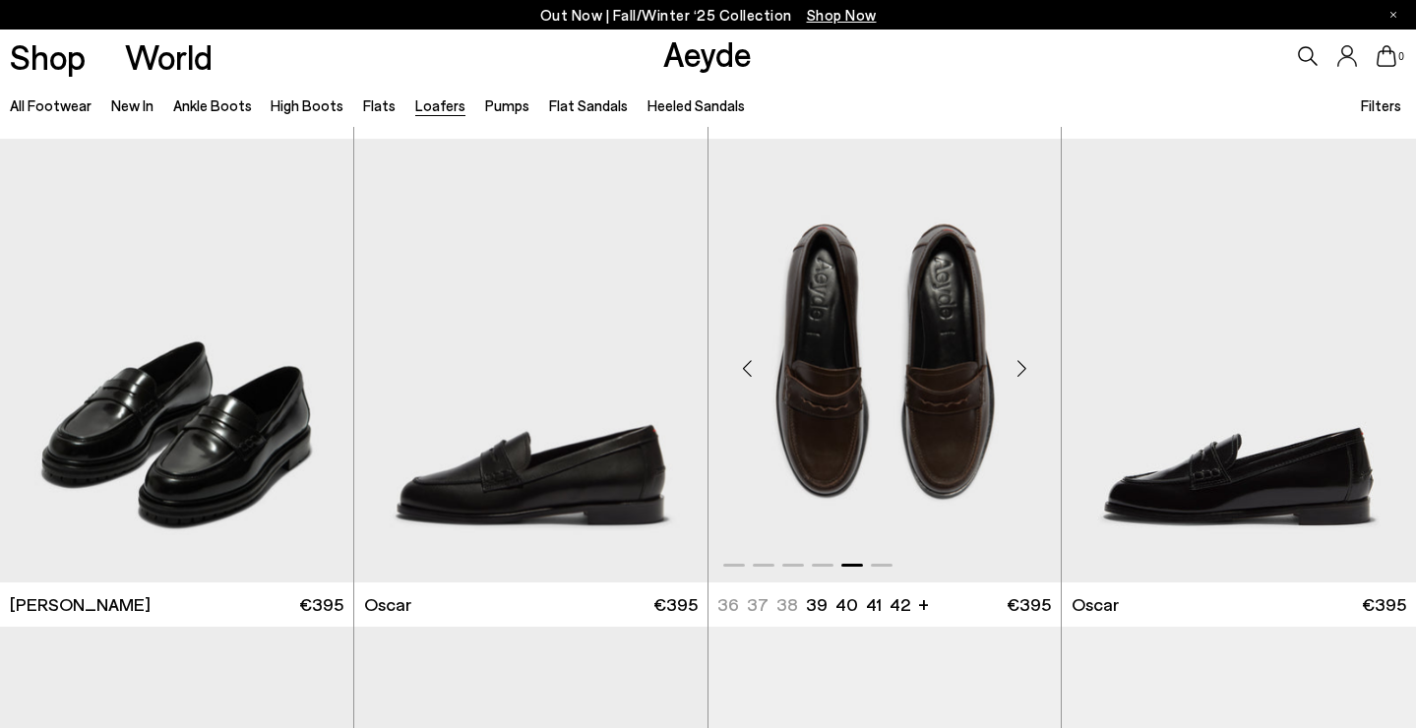
click at [747, 364] on div "Previous slide" at bounding box center [747, 368] width 59 height 59
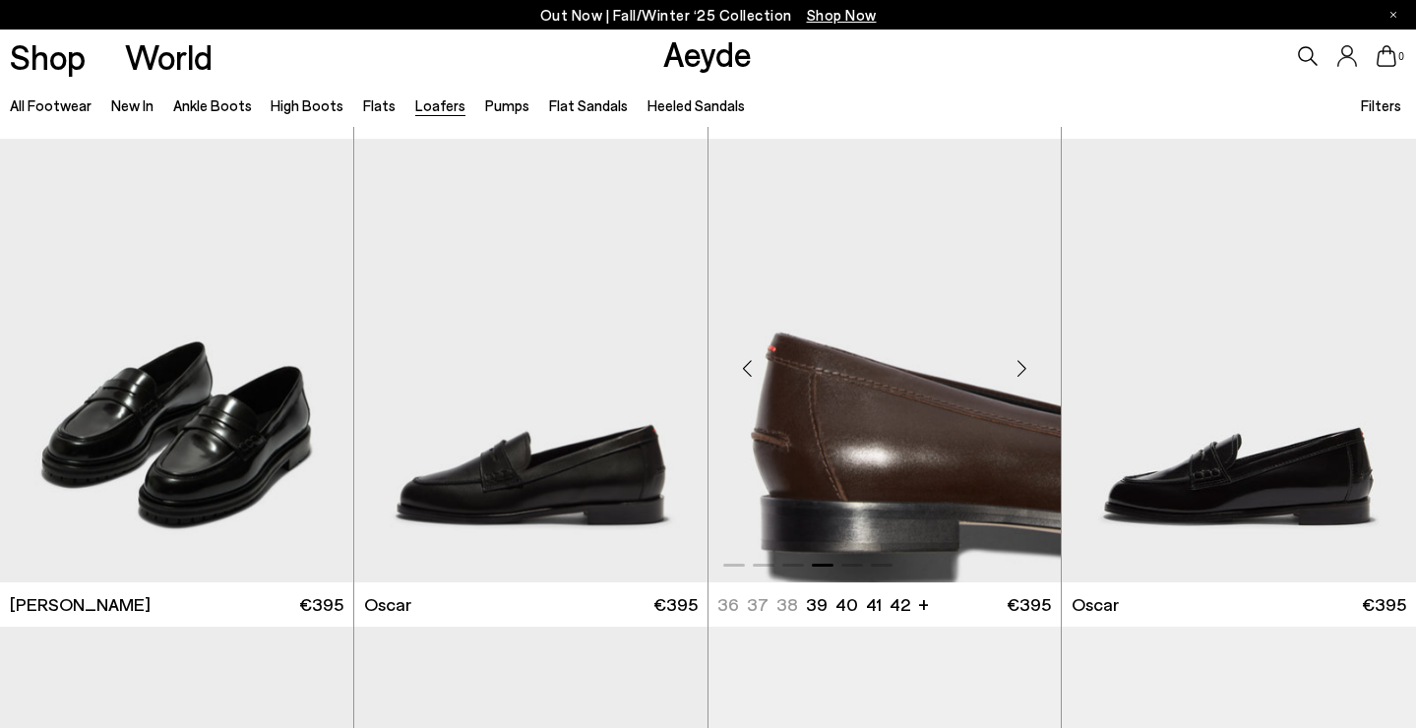
click at [747, 364] on div "Previous slide" at bounding box center [747, 368] width 59 height 59
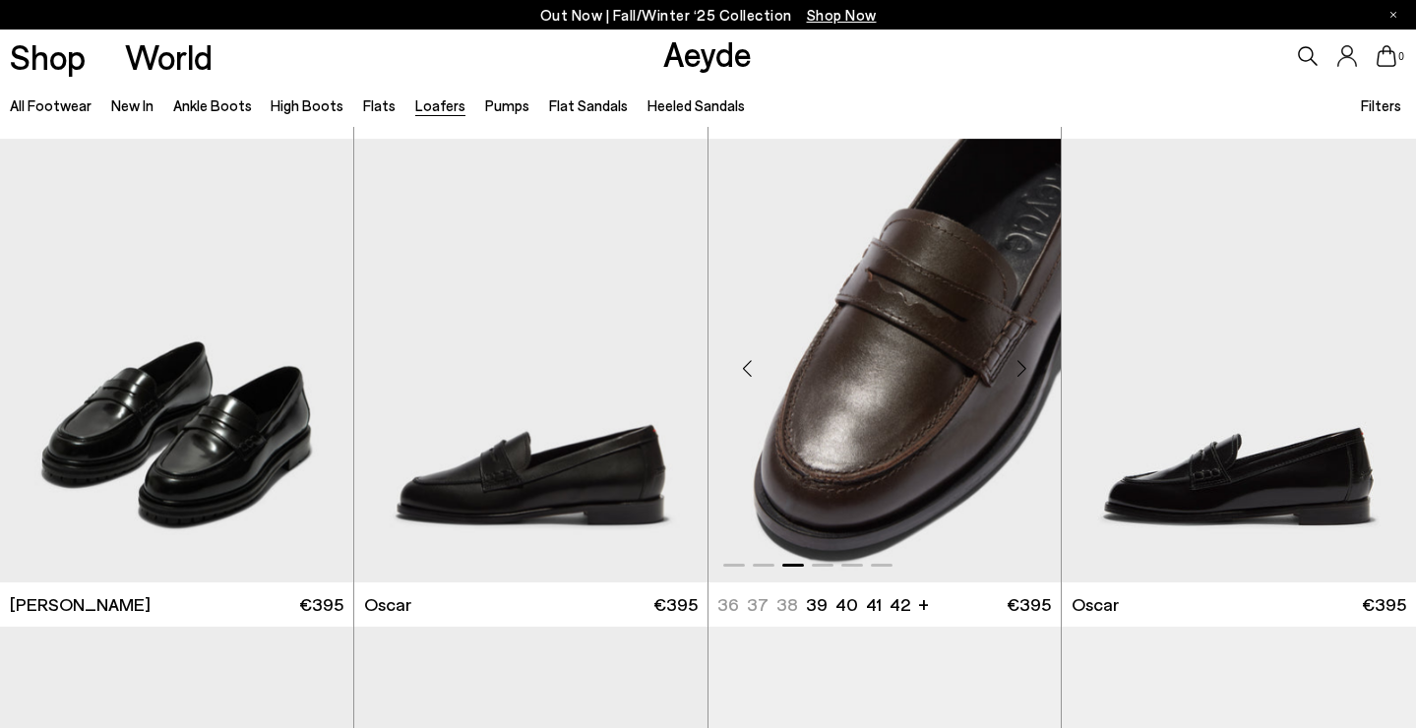
click at [1020, 370] on div "Next slide" at bounding box center [1021, 368] width 59 height 59
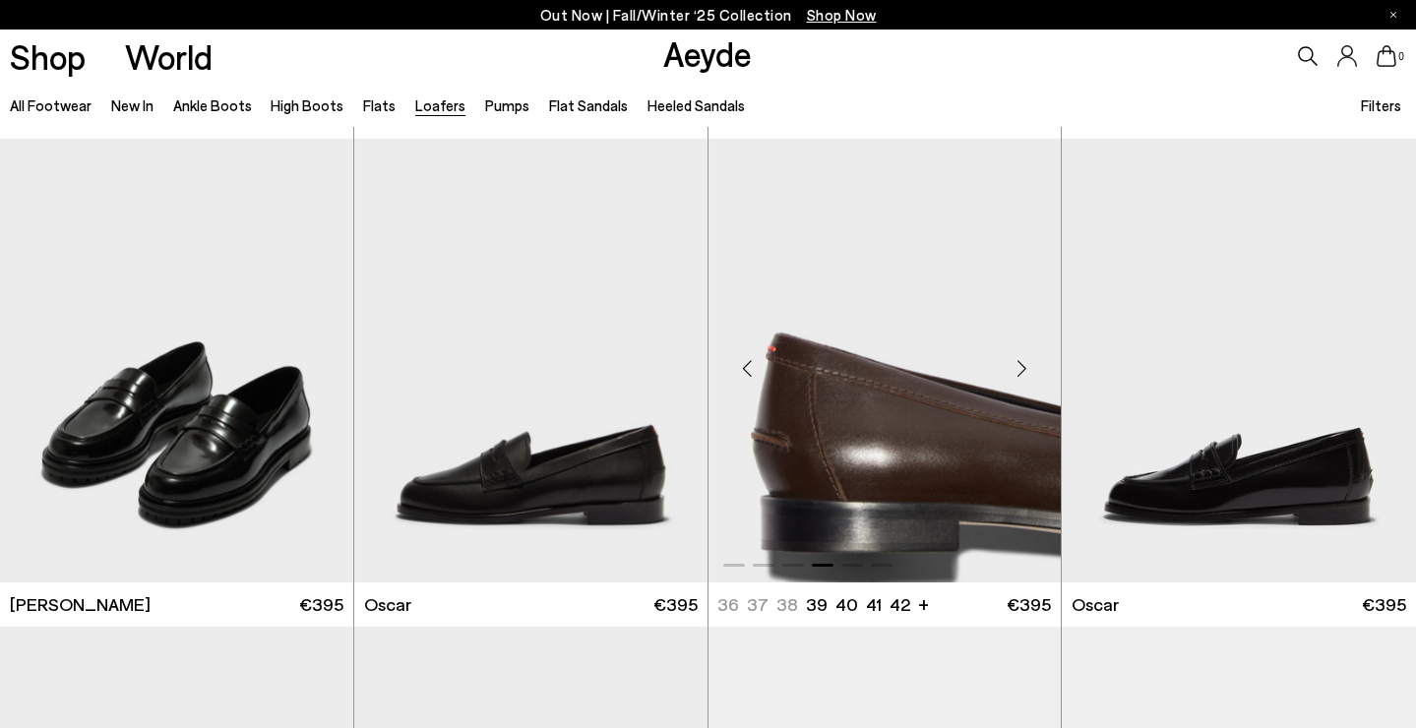
click at [1020, 370] on div "Next slide" at bounding box center [1021, 368] width 59 height 59
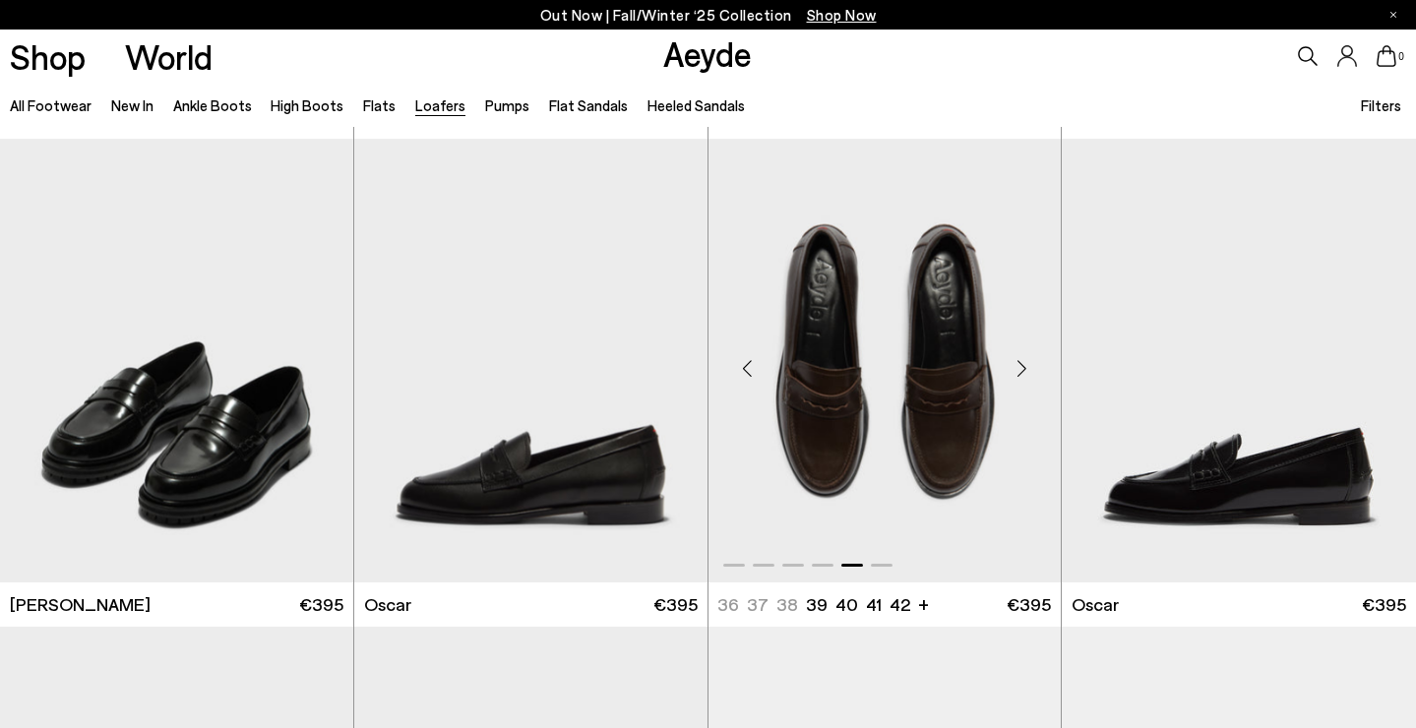
click at [1020, 370] on div "Next slide" at bounding box center [1021, 368] width 59 height 59
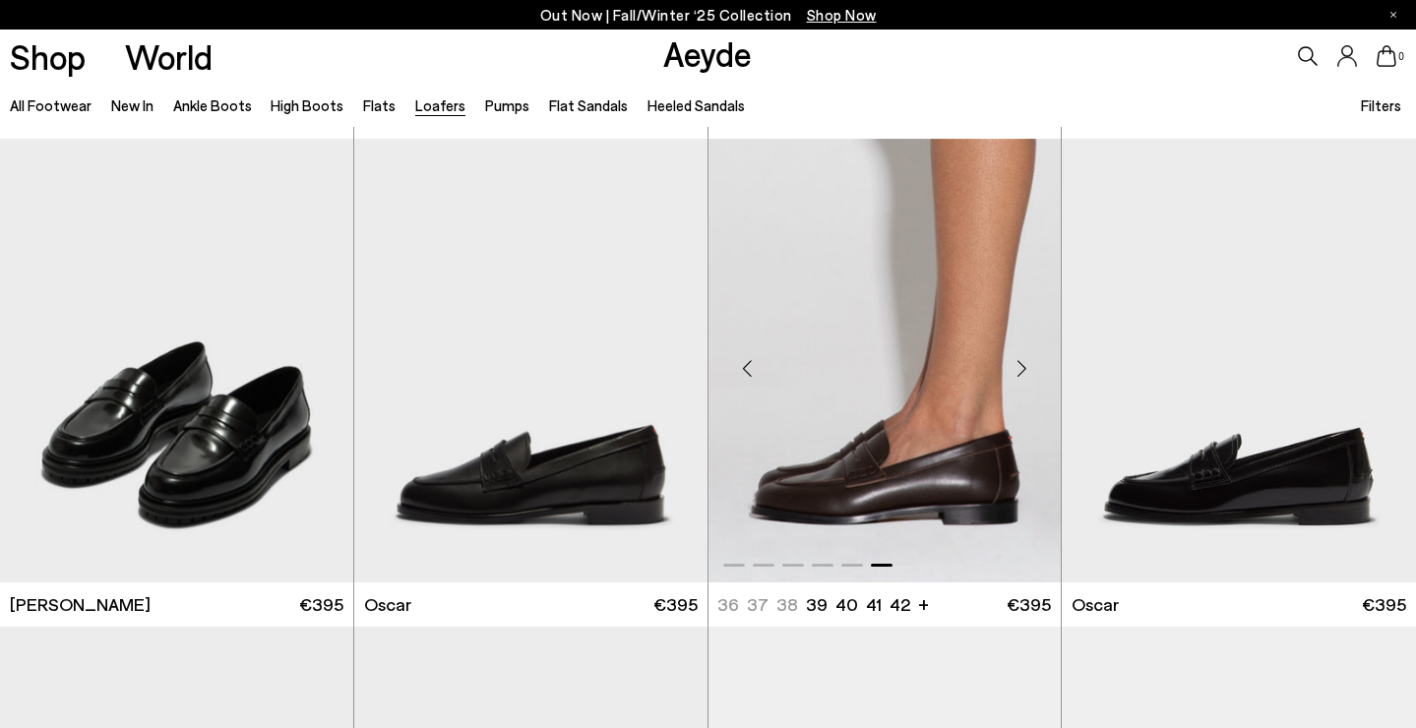
click at [1020, 370] on div "Next slide" at bounding box center [1021, 368] width 59 height 59
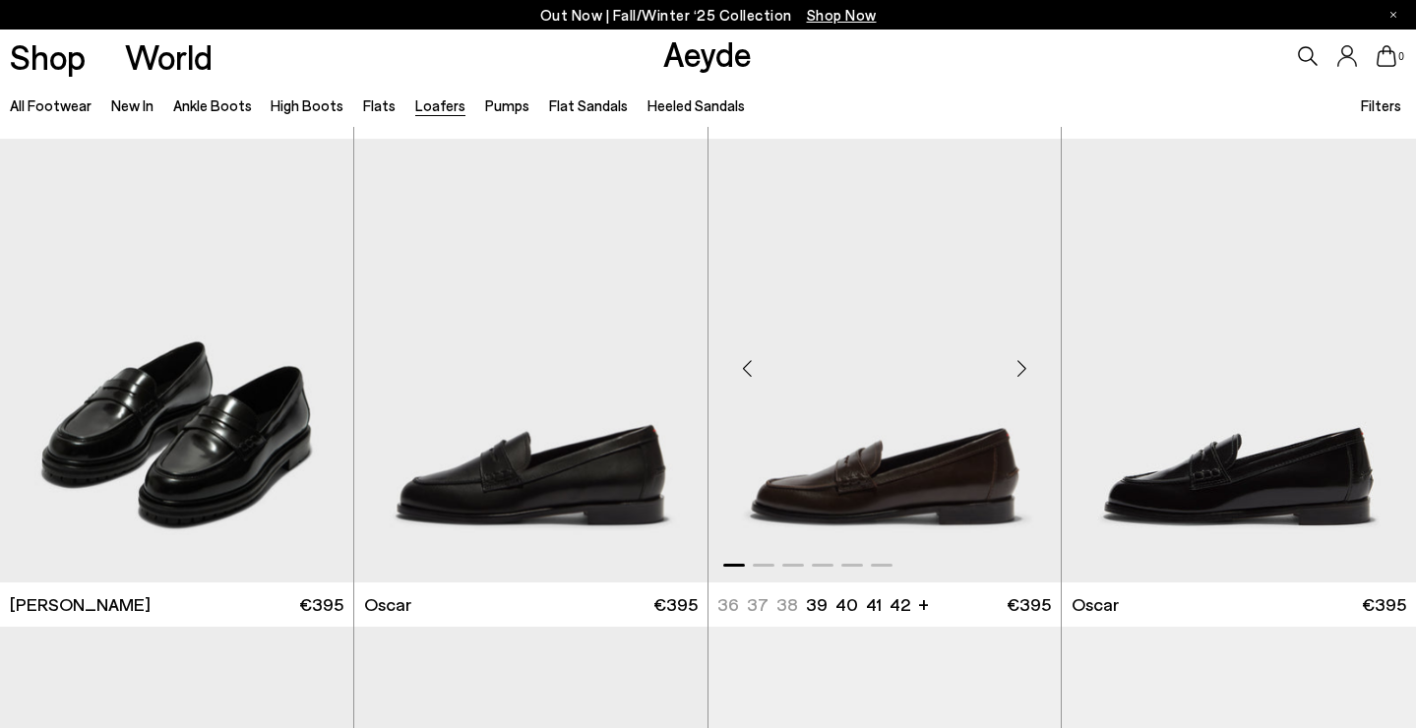
click at [1020, 370] on div "Next slide" at bounding box center [1021, 368] width 59 height 59
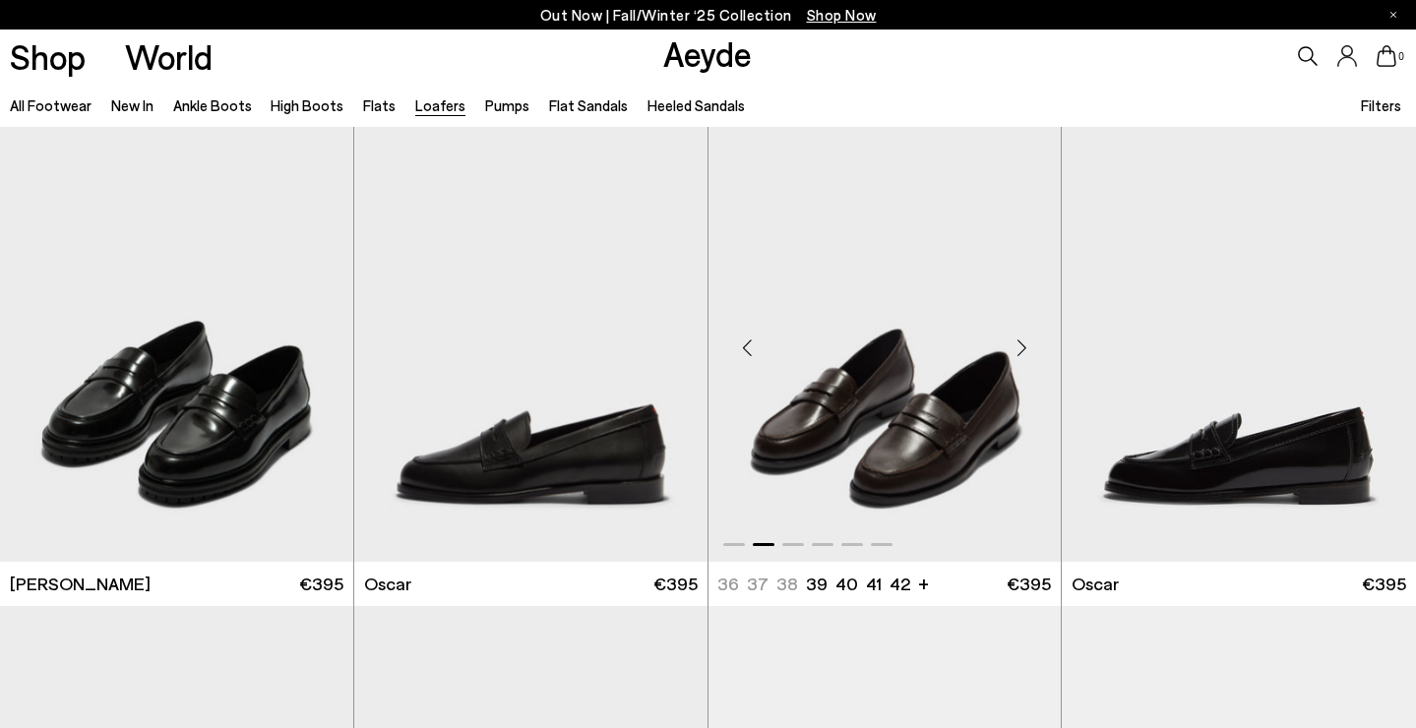
scroll to position [1479, 0]
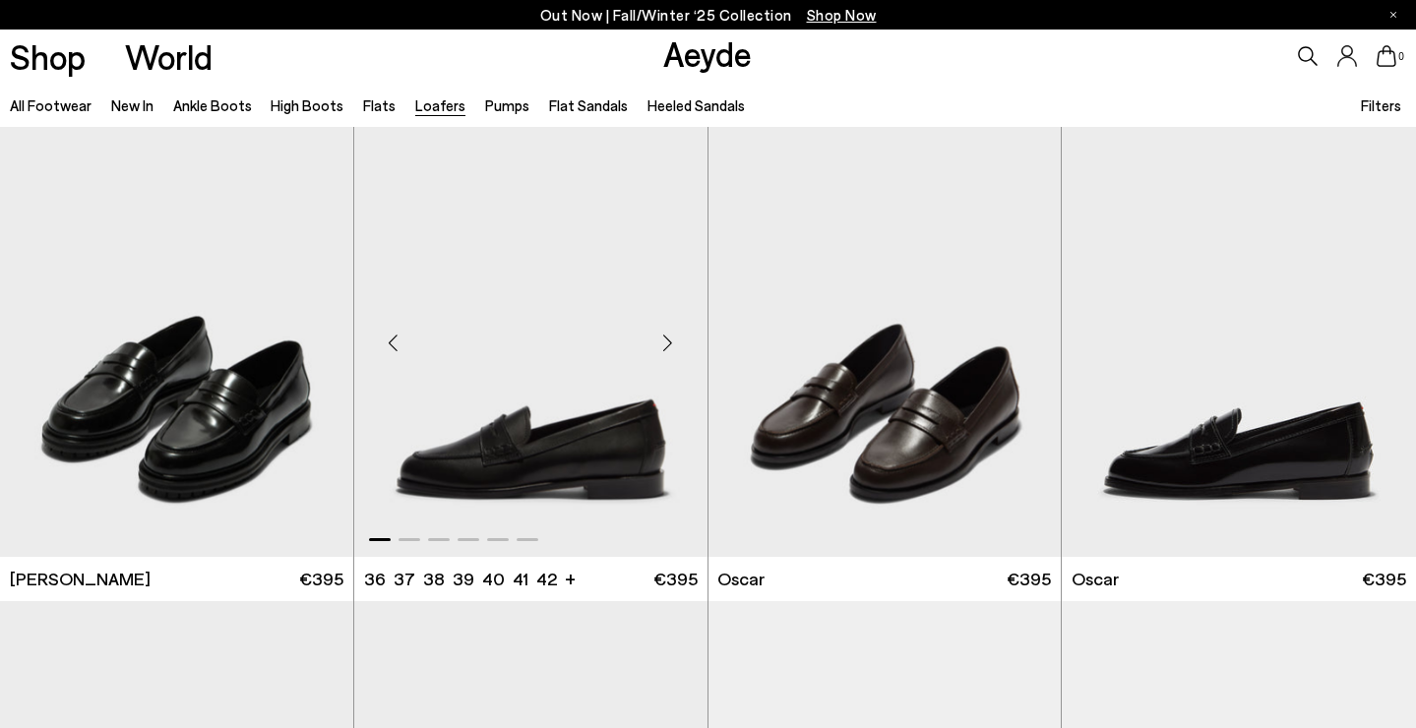
click at [670, 345] on div "Next slide" at bounding box center [668, 342] width 59 height 59
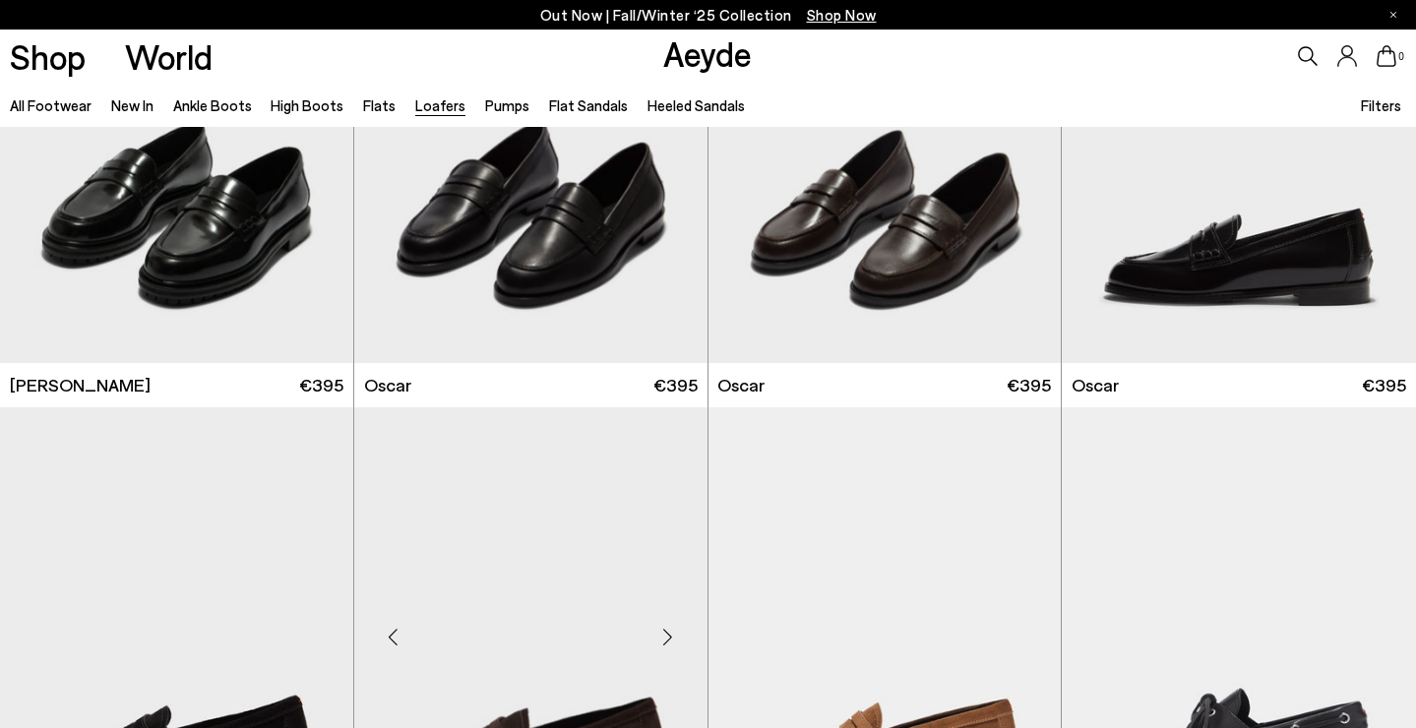
scroll to position [1656, 0]
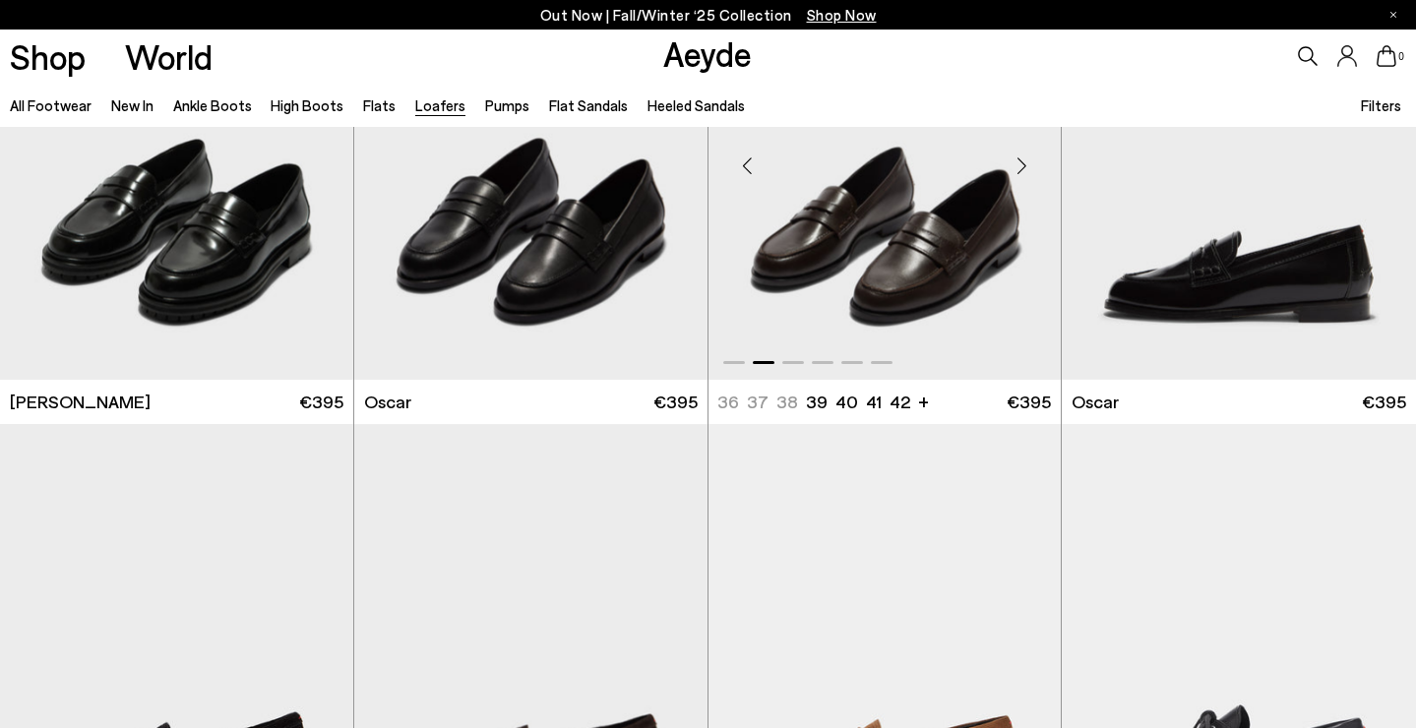
click at [900, 251] on img "2 / 6" at bounding box center [885, 158] width 353 height 444
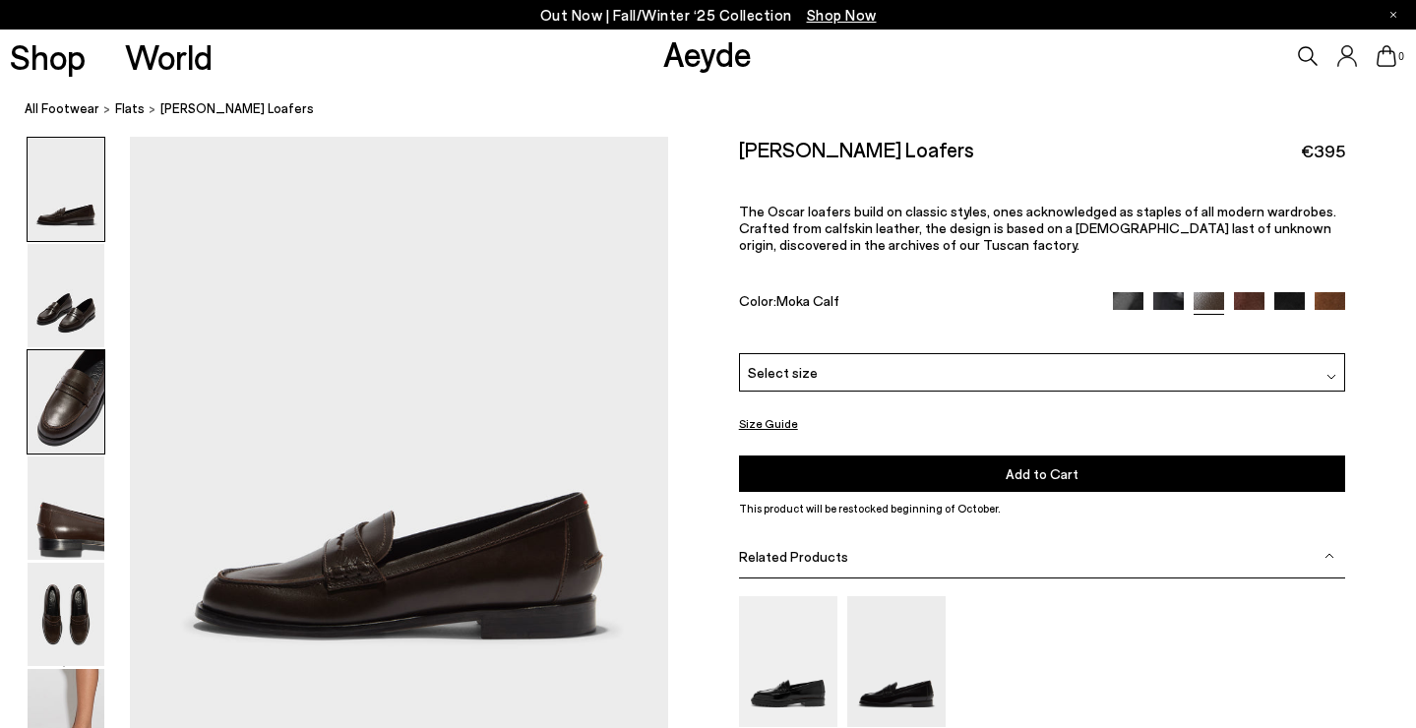
click at [94, 407] on img at bounding box center [66, 401] width 77 height 103
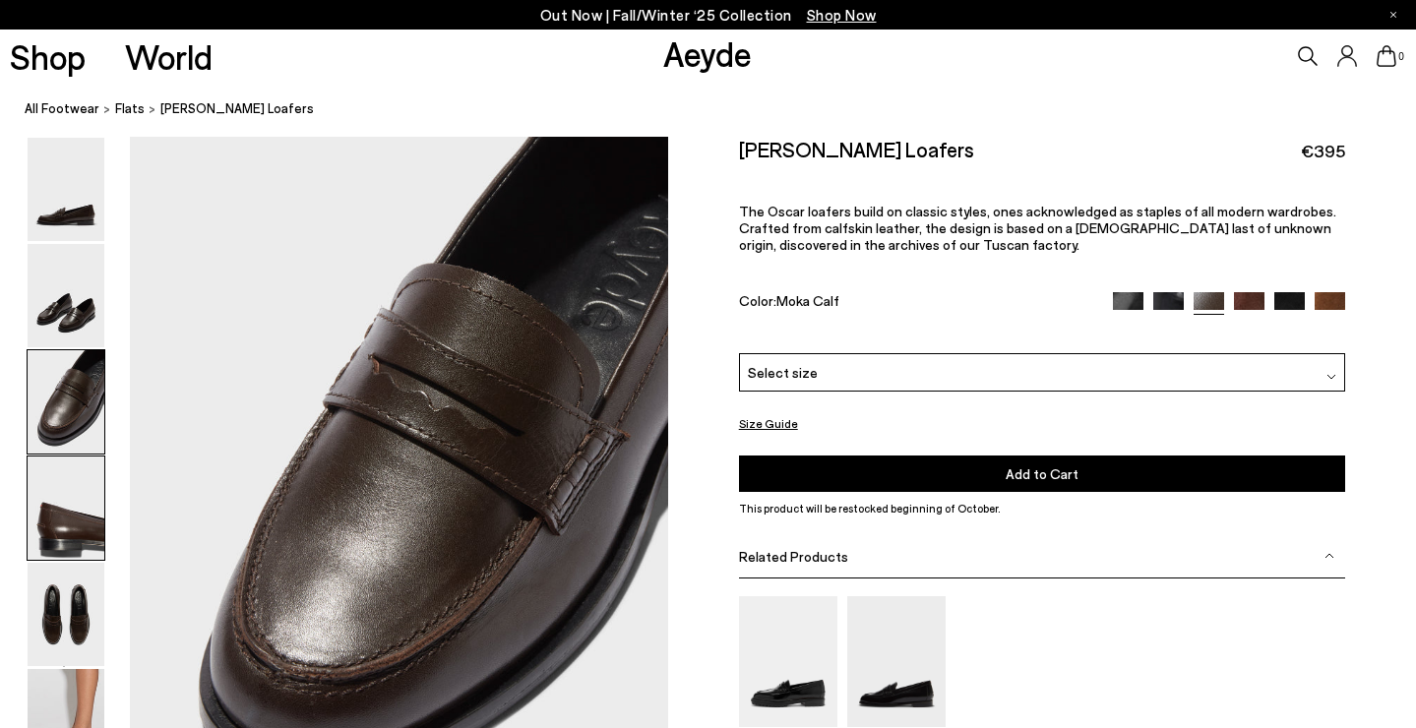
click at [81, 498] on img at bounding box center [66, 508] width 77 height 103
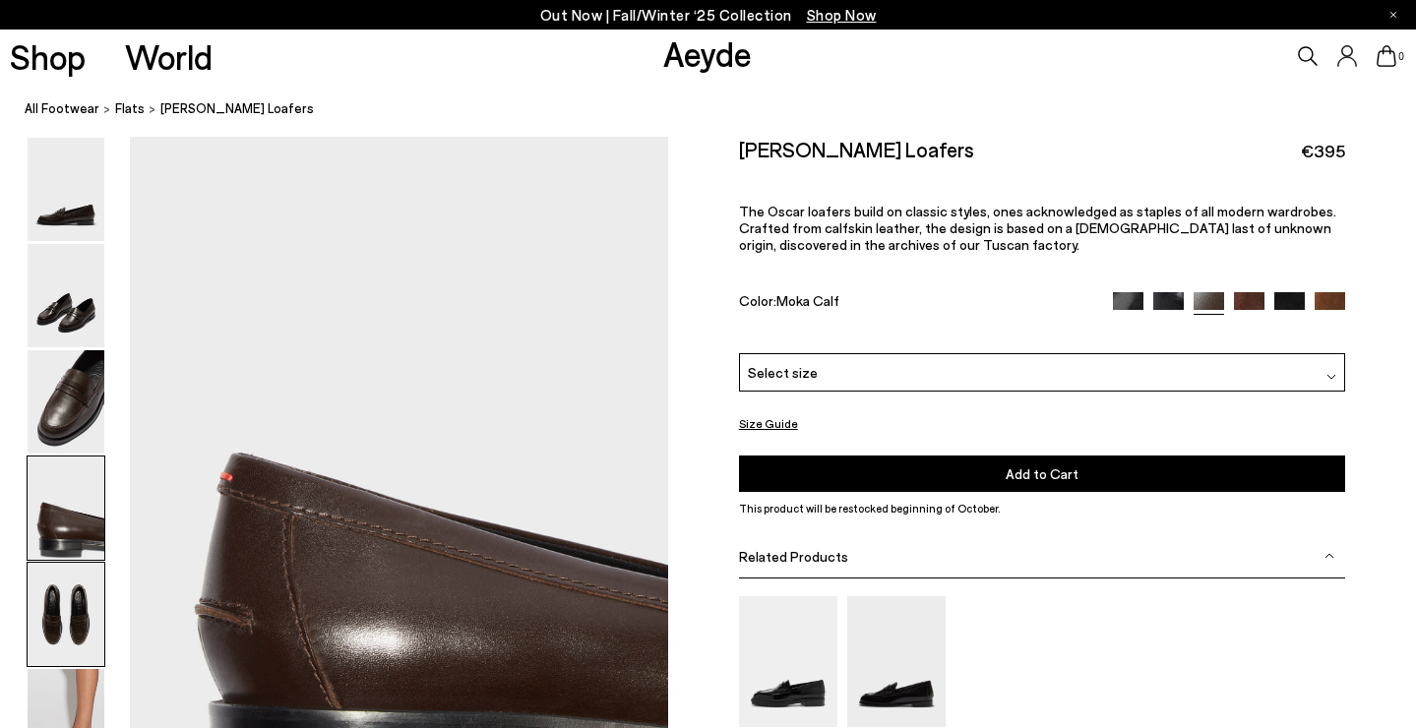
click at [75, 582] on img at bounding box center [66, 614] width 77 height 103
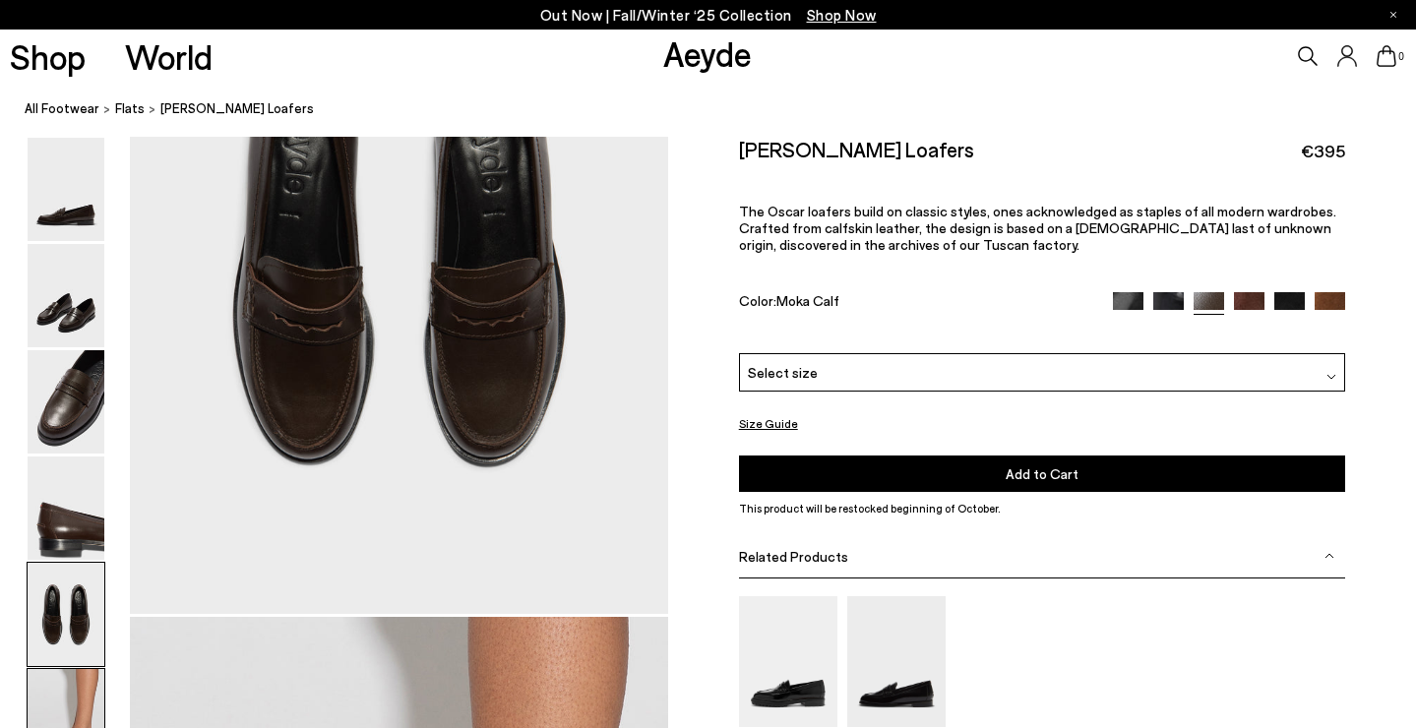
click at [73, 702] on img at bounding box center [66, 720] width 77 height 103
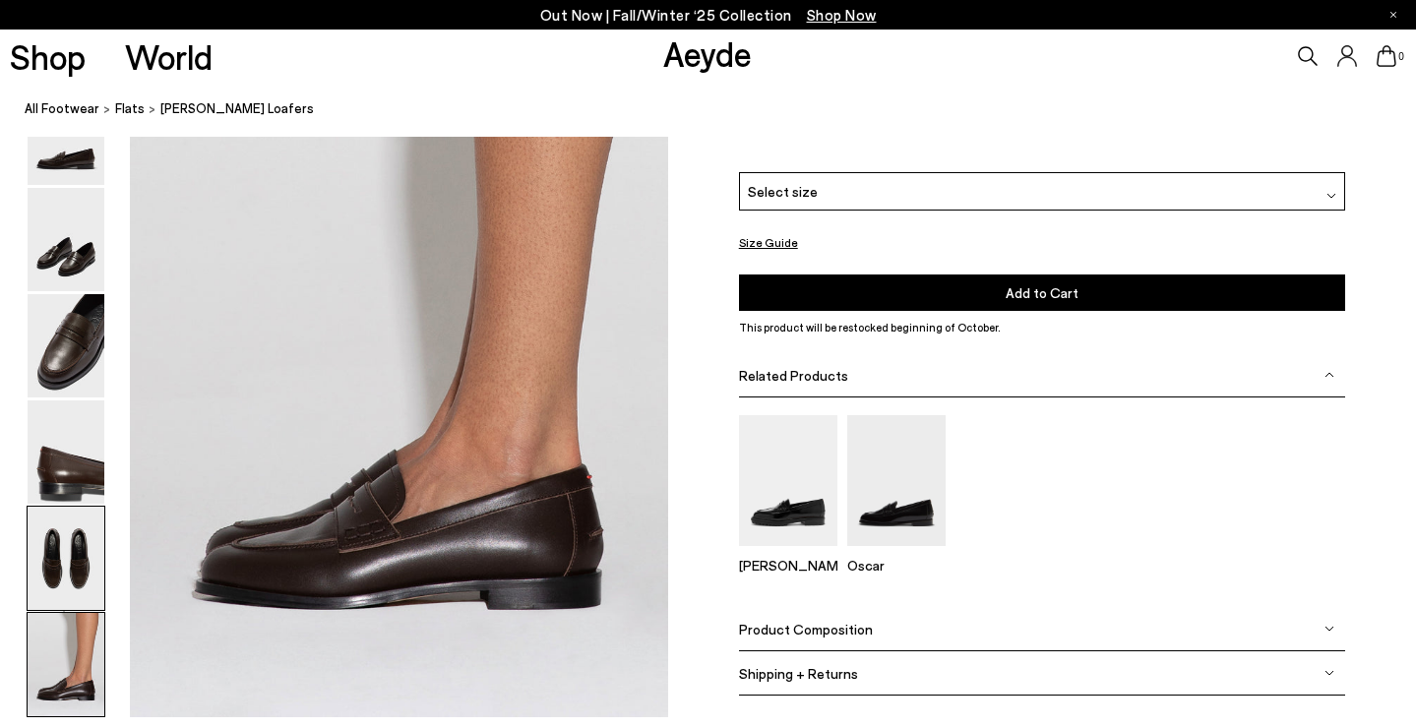
click at [80, 600] on img at bounding box center [66, 558] width 77 height 103
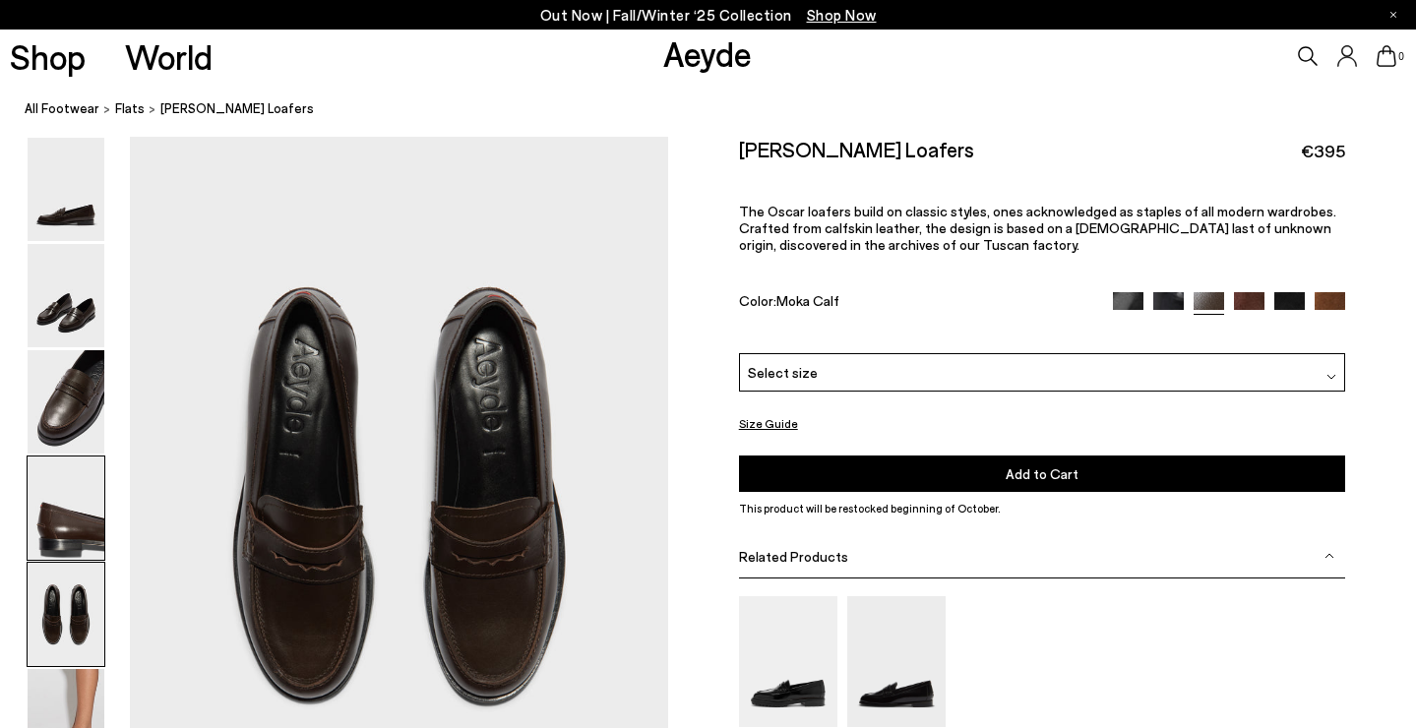
click at [93, 464] on img at bounding box center [66, 508] width 77 height 103
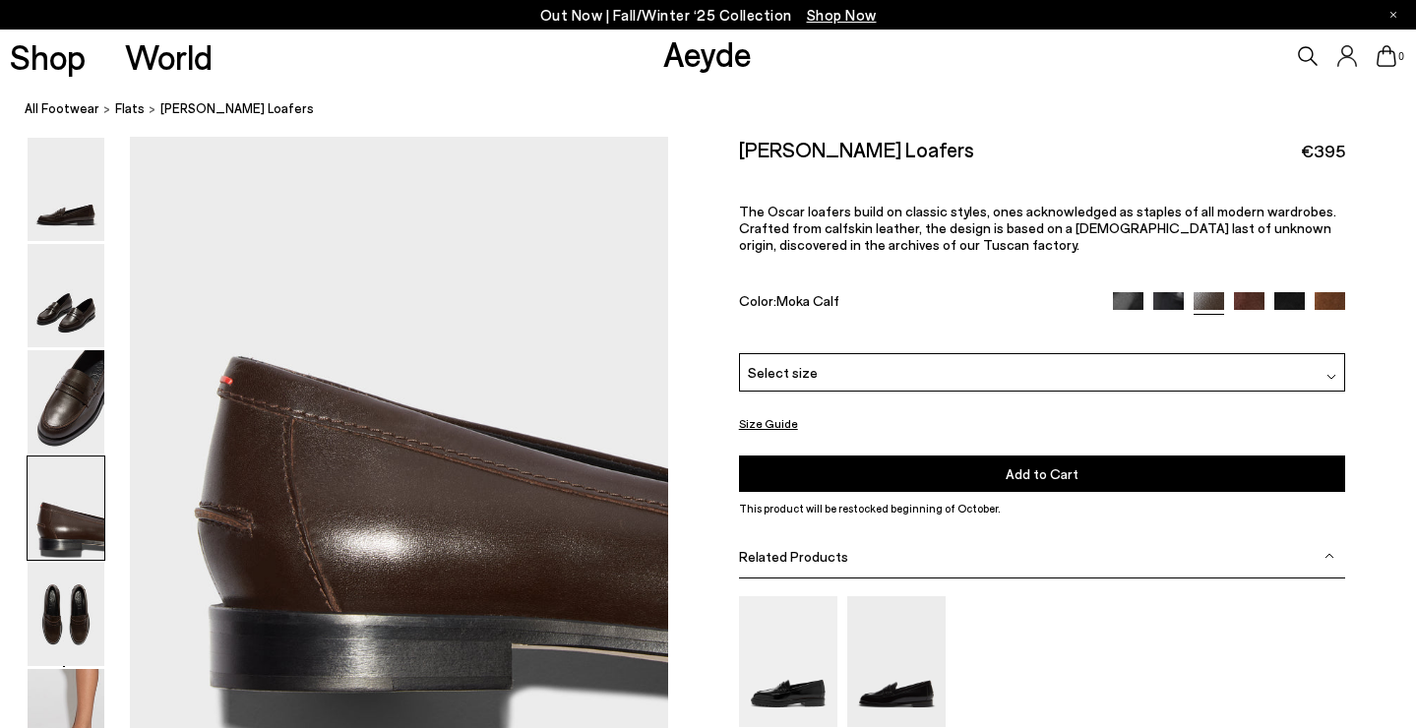
scroll to position [2036, 0]
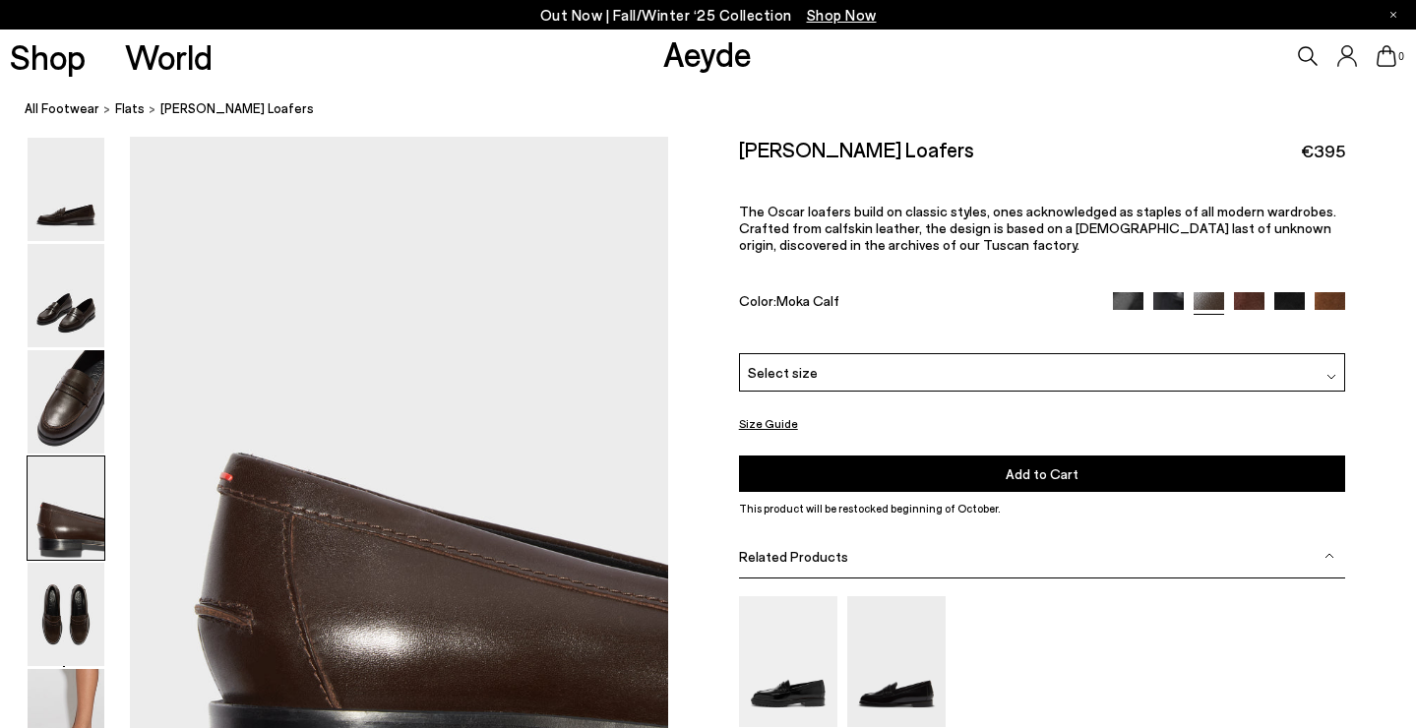
click at [110, 346] on div at bounding box center [334, 197] width 668 height 4193
click at [92, 372] on img at bounding box center [66, 401] width 77 height 103
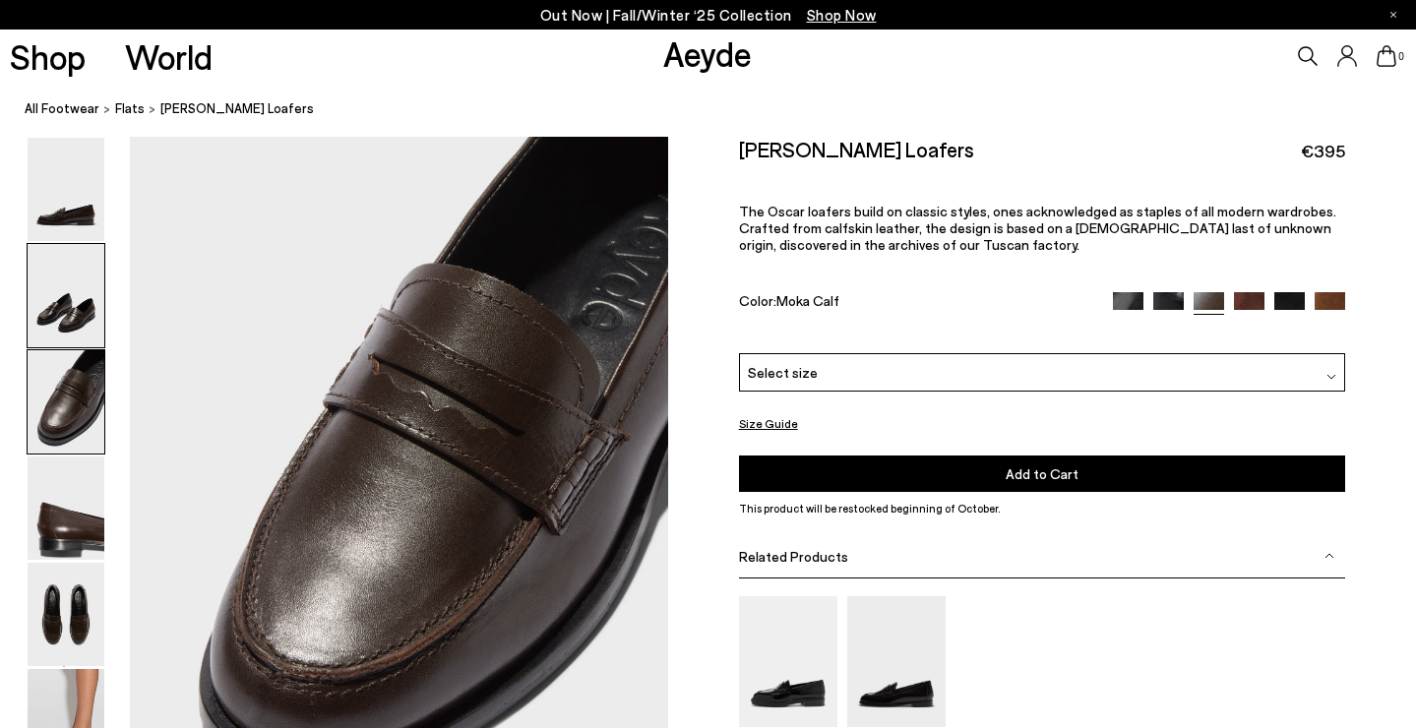
click at [89, 319] on img at bounding box center [66, 295] width 77 height 103
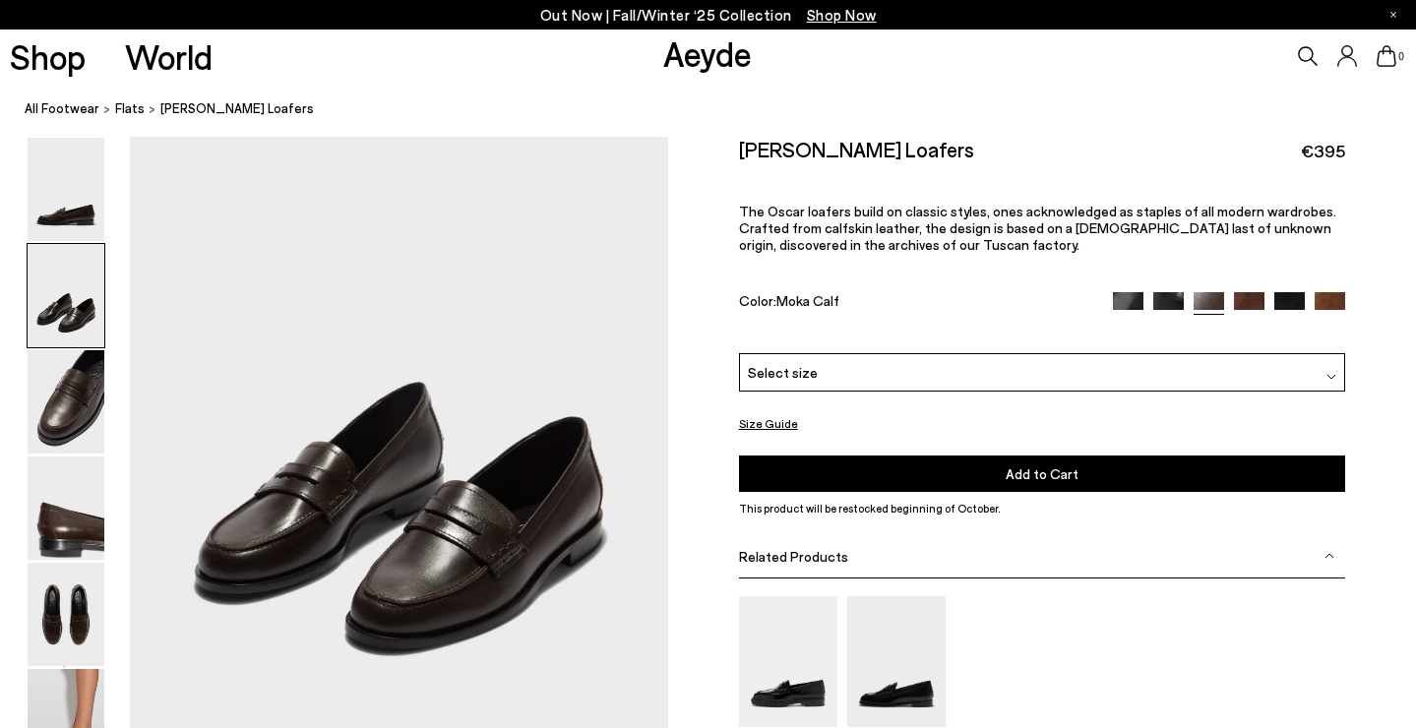
scroll to position [595, 0]
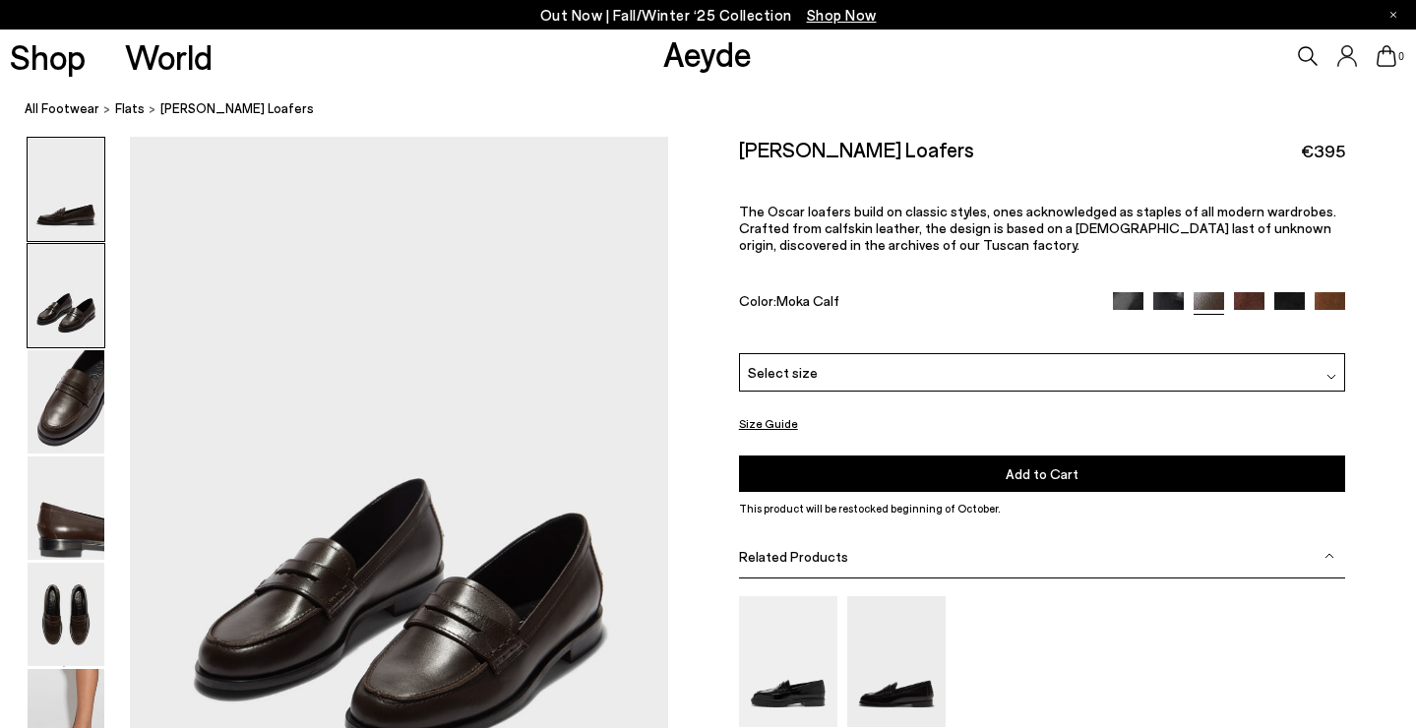
click at [78, 224] on img at bounding box center [66, 189] width 77 height 103
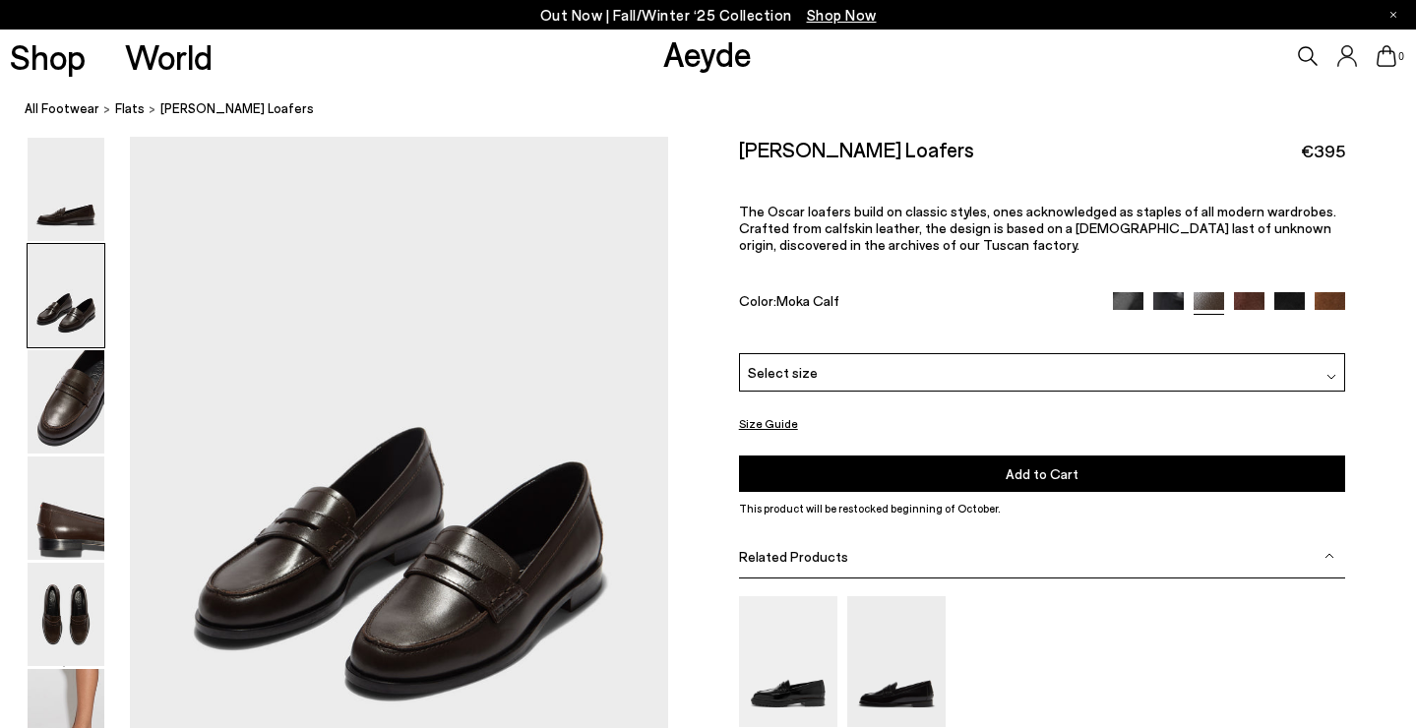
scroll to position [648, 0]
